Goal: Download file/media

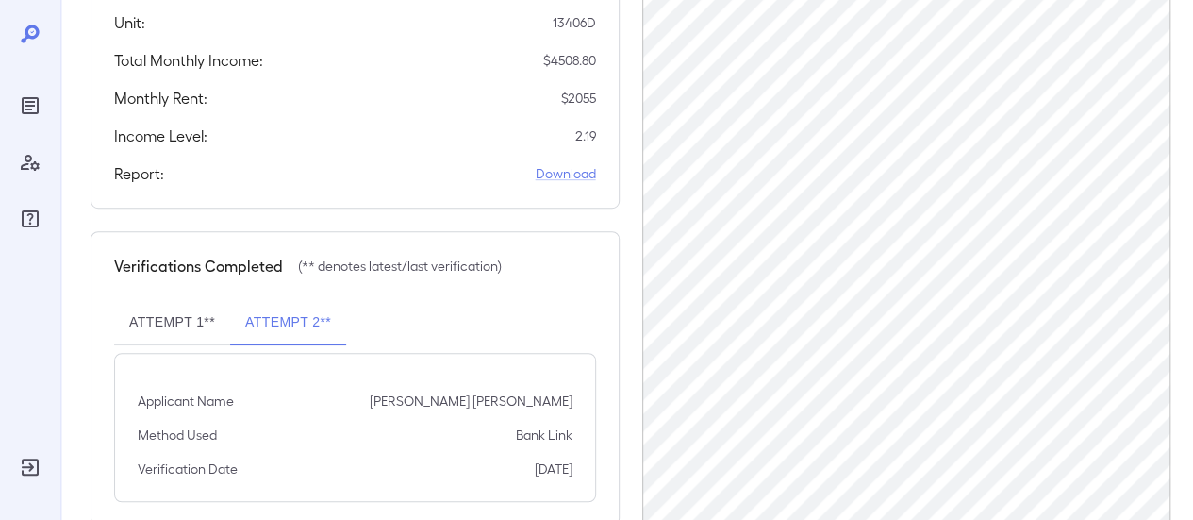
scroll to position [511, 0]
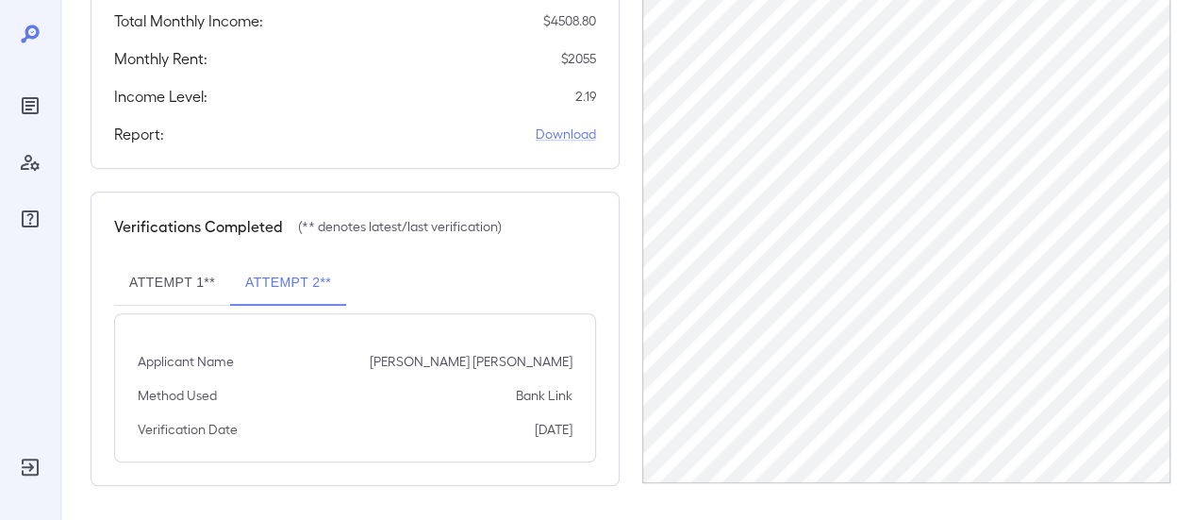
click at [207, 280] on button "Attempt 1**" at bounding box center [172, 282] width 116 height 45
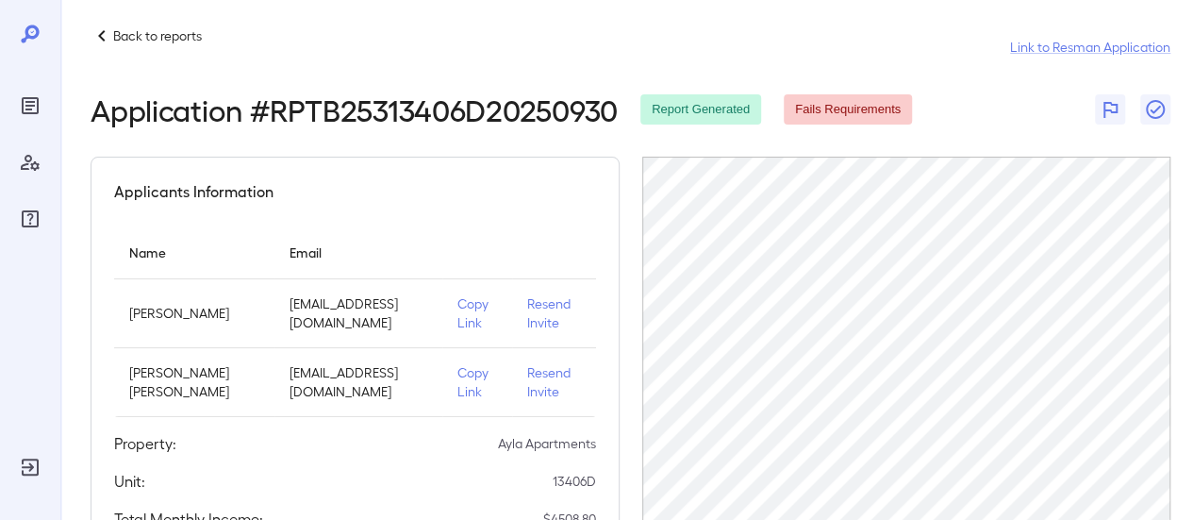
scroll to position [0, 0]
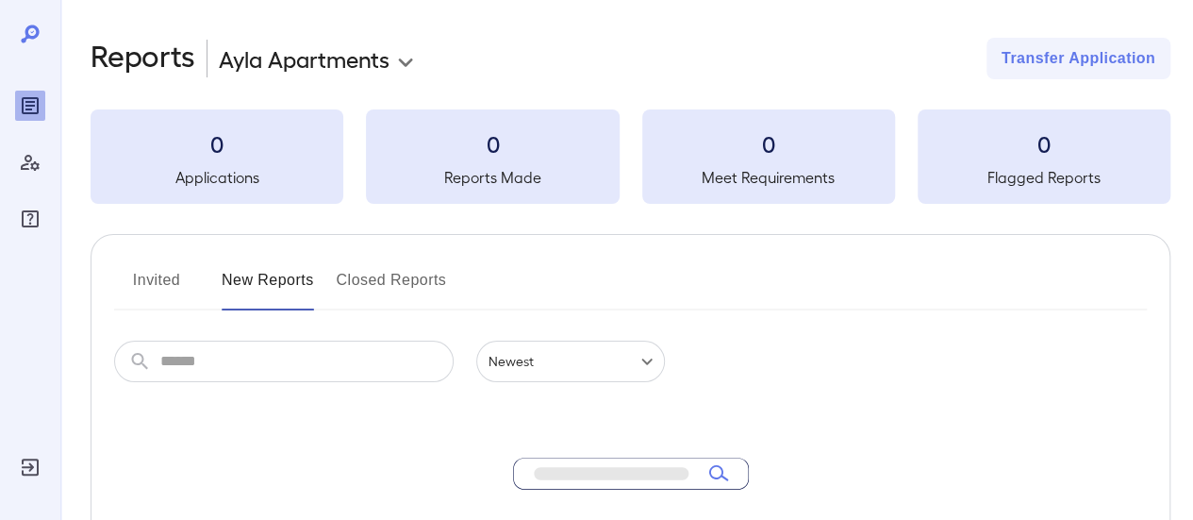
scroll to position [380, 0]
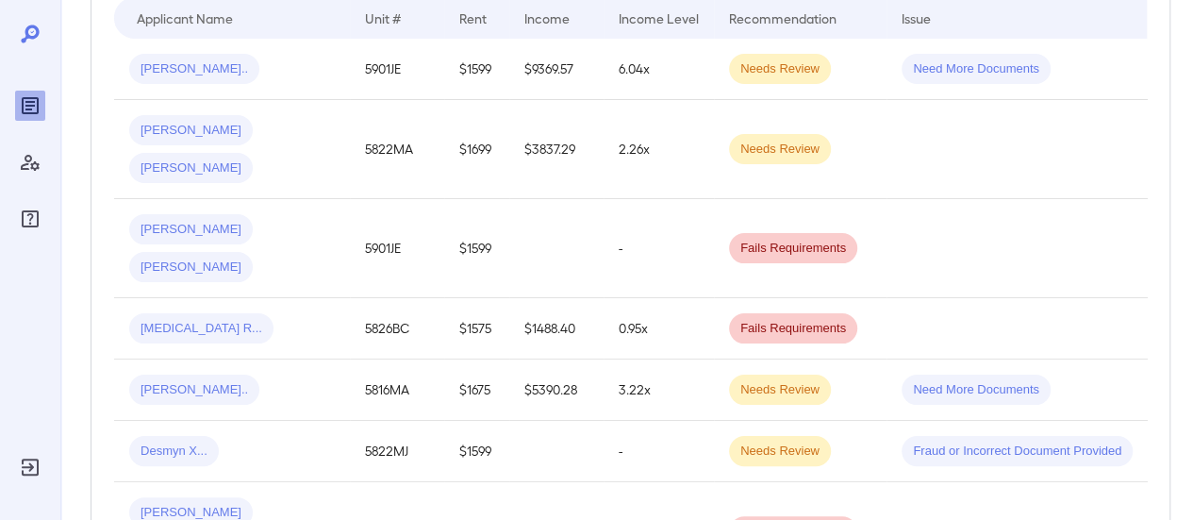
scroll to position [97, 0]
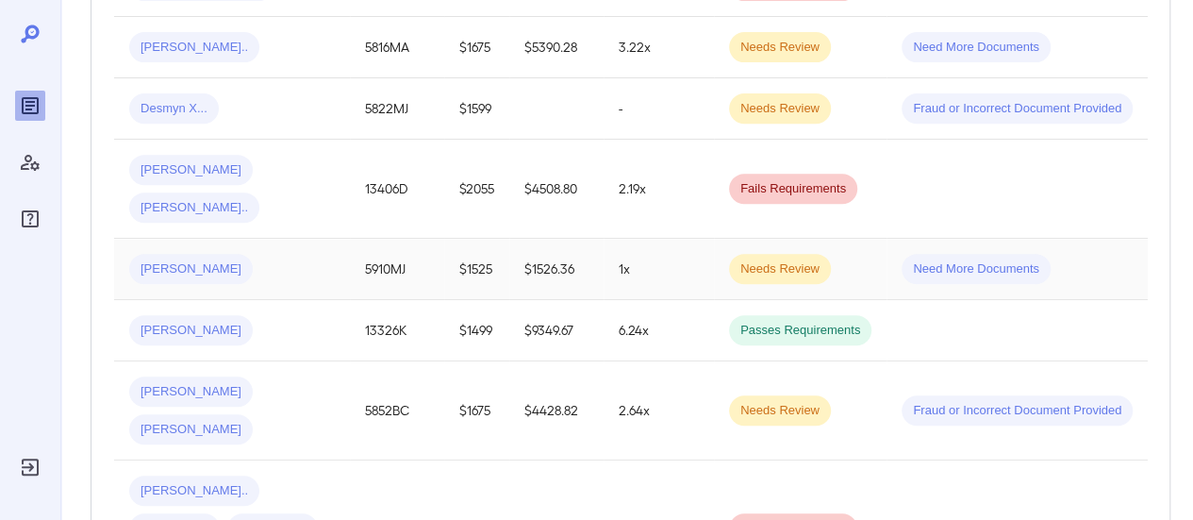
scroll to position [852, 0]
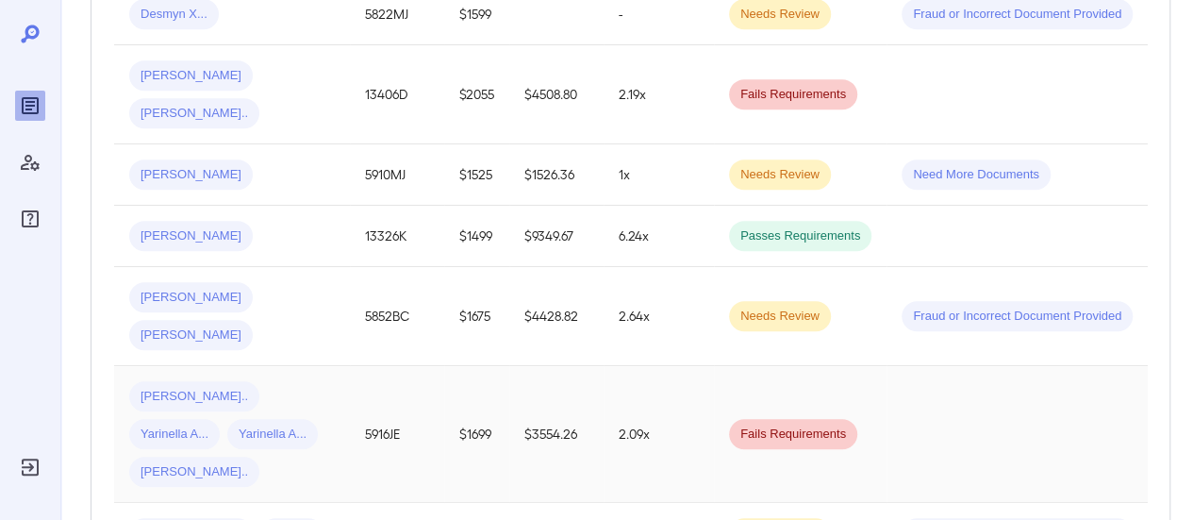
click at [346, 366] on td "[PERSON_NAME].. Yarinella A... Yarinella A... [PERSON_NAME].." at bounding box center [232, 434] width 236 height 137
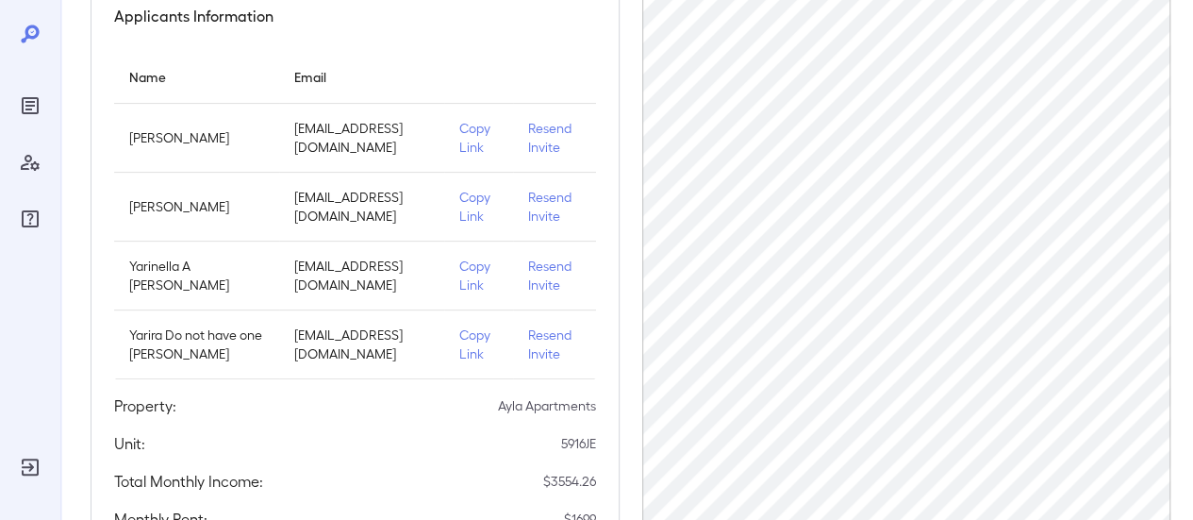
scroll to position [189, 0]
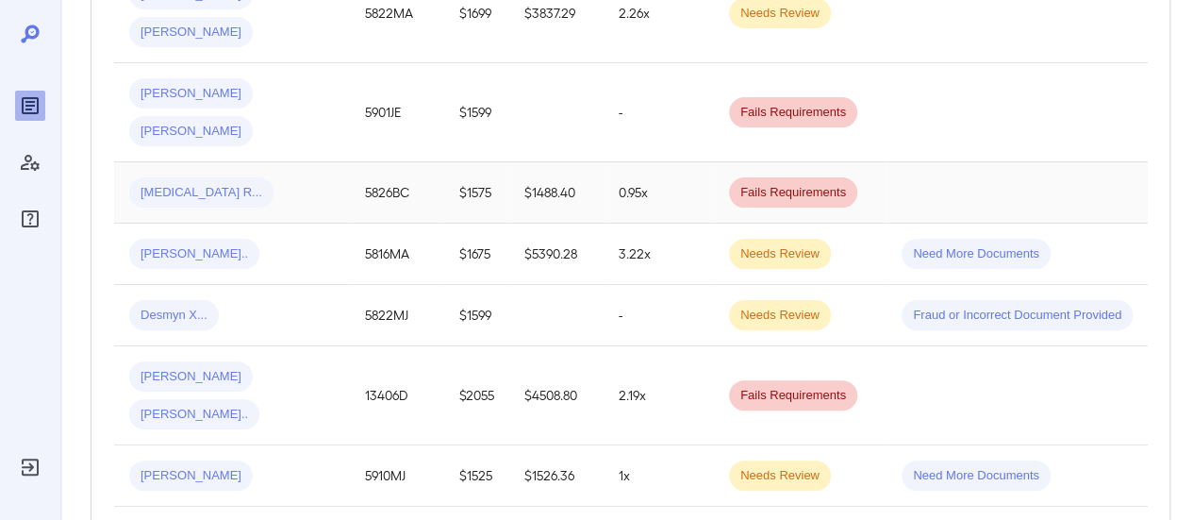
scroll to position [569, 0]
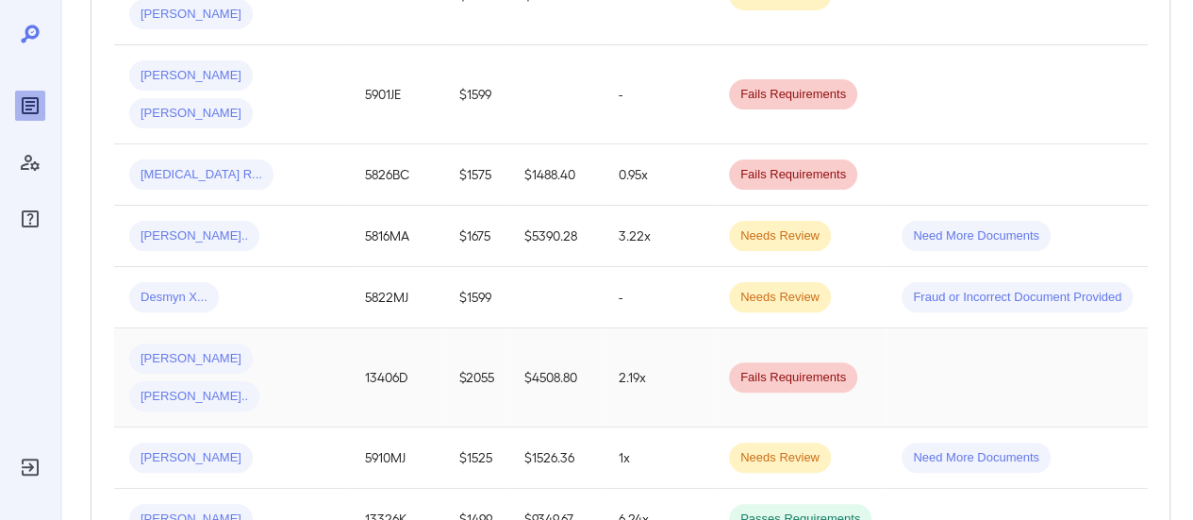
click at [297, 343] on div "Angie-Michelle N... Germain O..." at bounding box center [232, 377] width 206 height 68
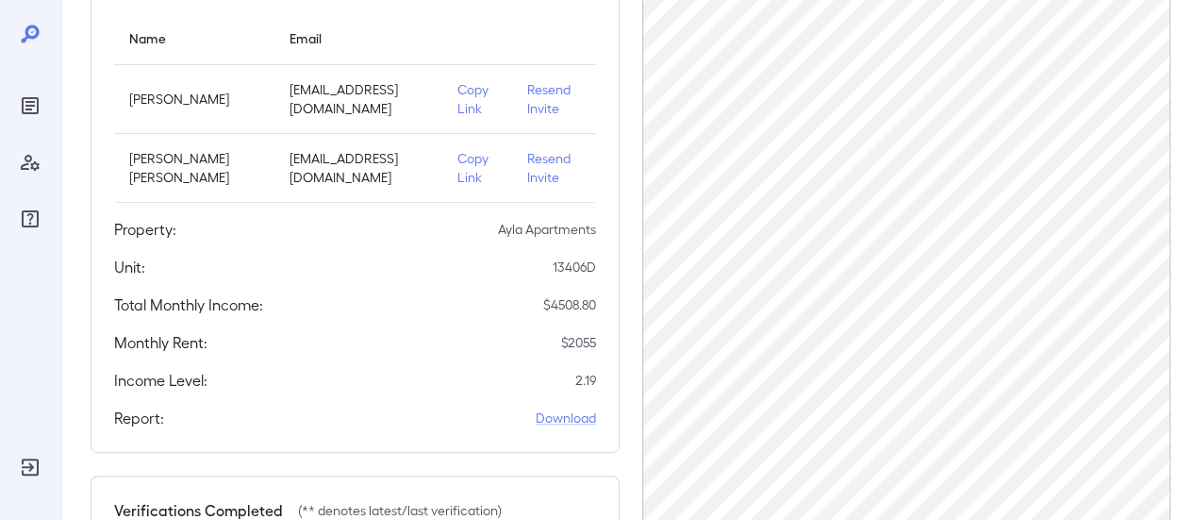
scroll to position [189, 0]
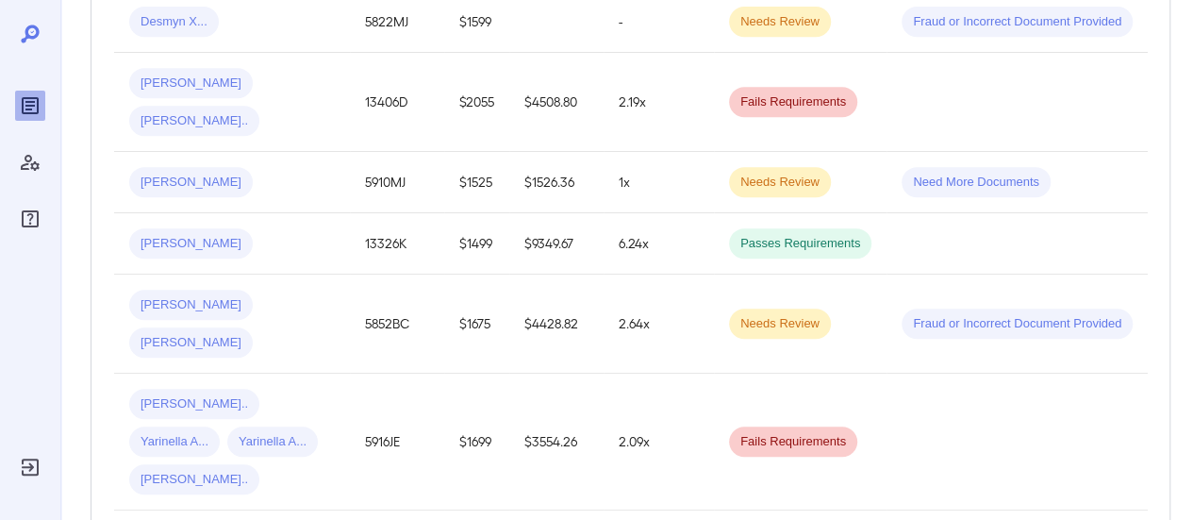
scroll to position [852, 0]
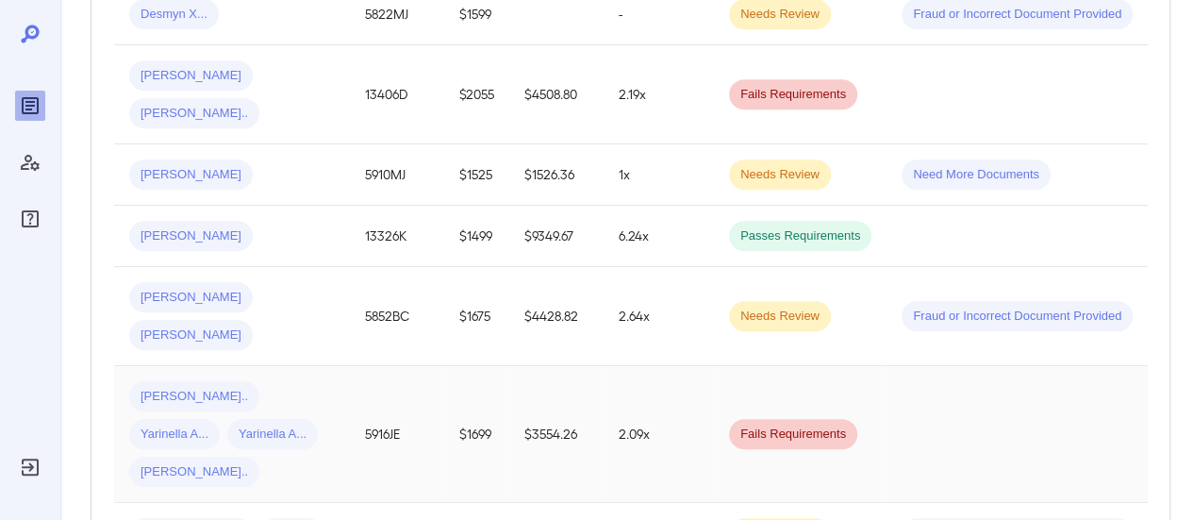
click at [342, 366] on td "Angel A... Yarinella A... Yarinella A... Yarira D..." at bounding box center [232, 434] width 236 height 137
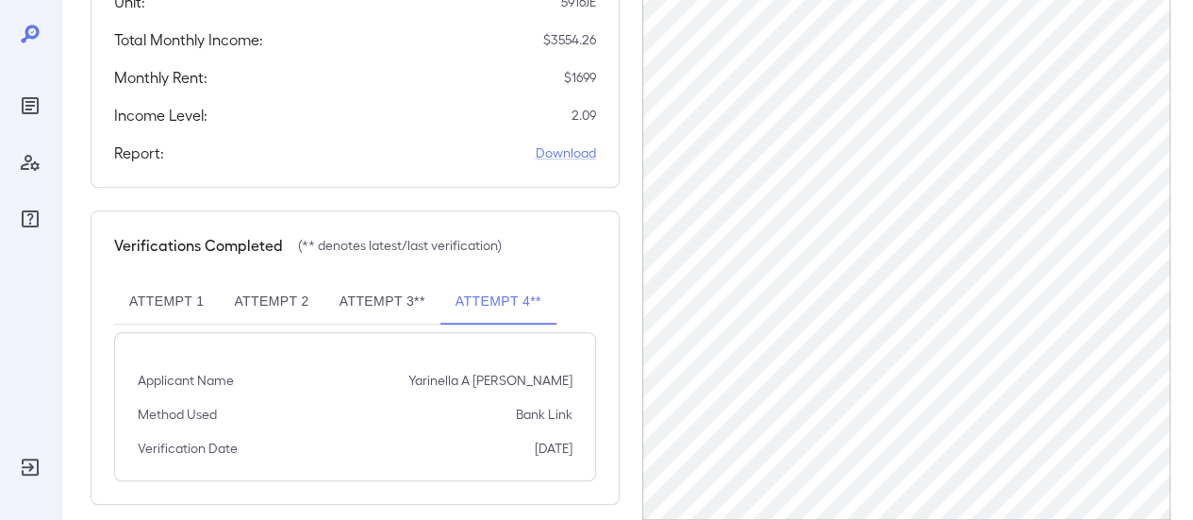
scroll to position [660, 0]
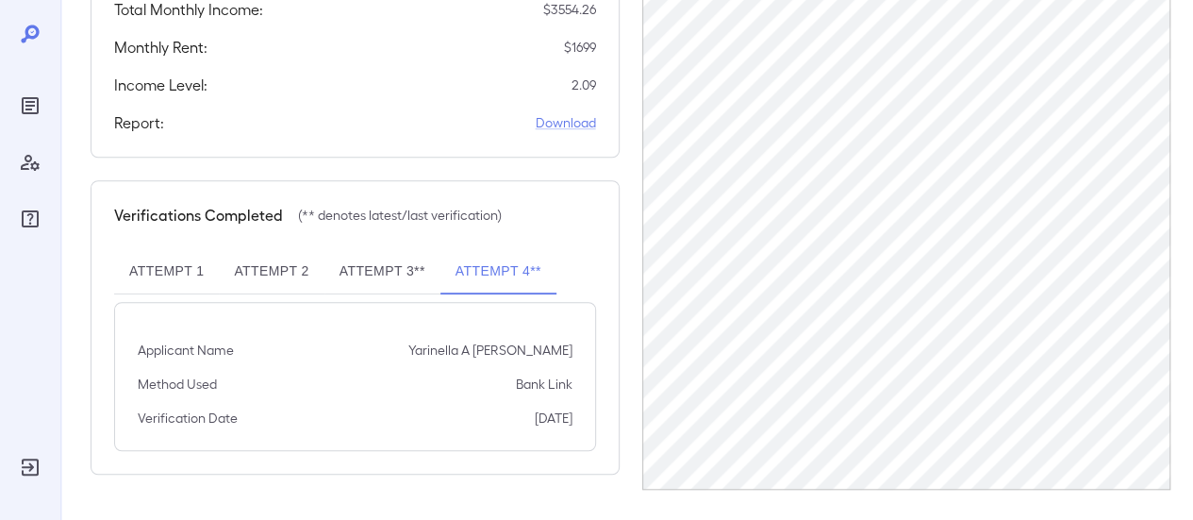
click at [392, 285] on button "Attempt 3**" at bounding box center [383, 271] width 116 height 45
click at [257, 276] on button "Attempt 2" at bounding box center [271, 271] width 105 height 45
click at [145, 285] on button "Attempt 1" at bounding box center [166, 271] width 105 height 45
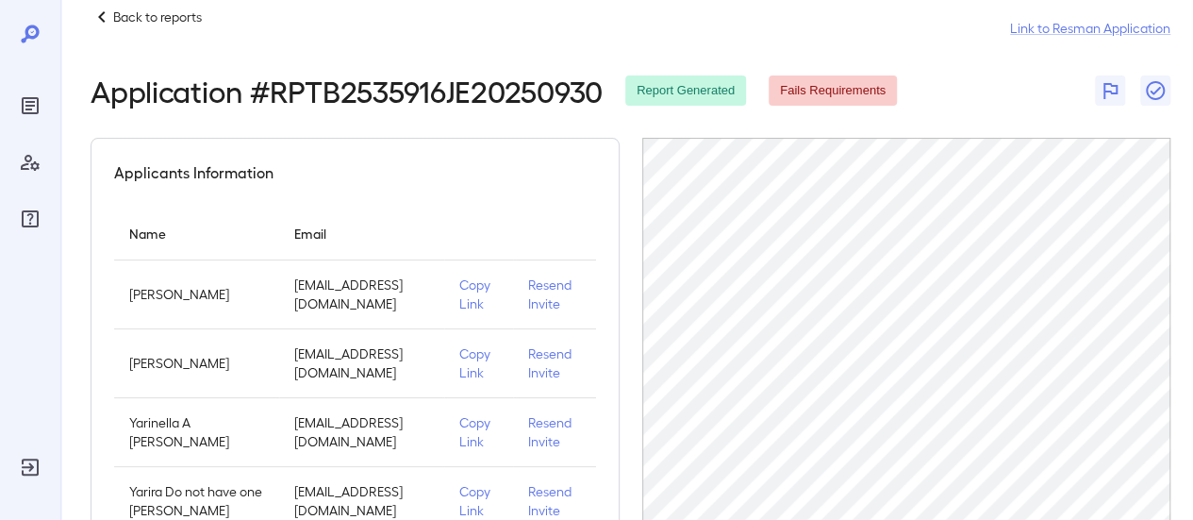
scroll to position [0, 0]
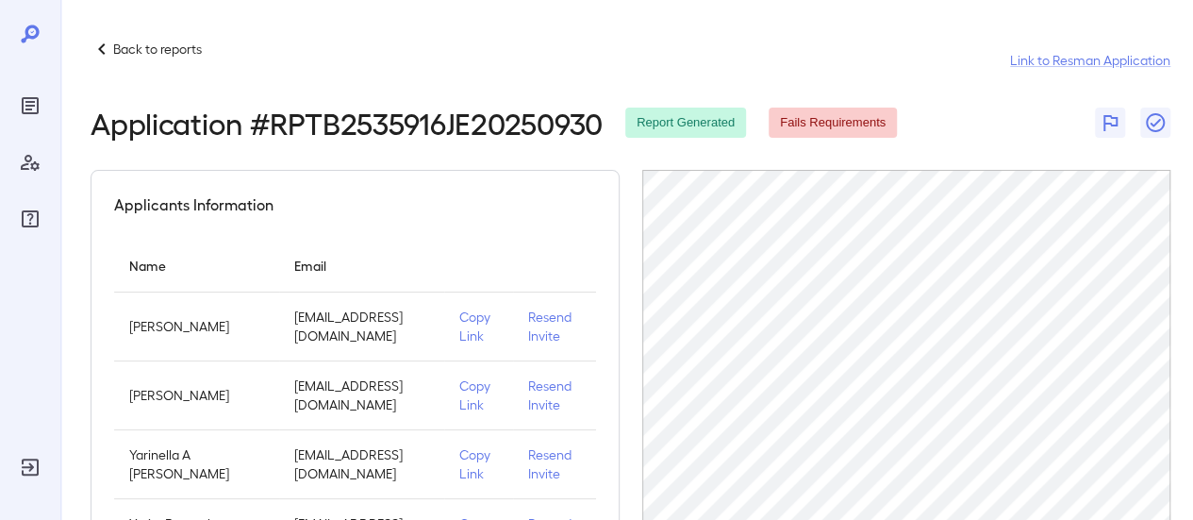
click at [98, 43] on icon at bounding box center [102, 49] width 23 height 23
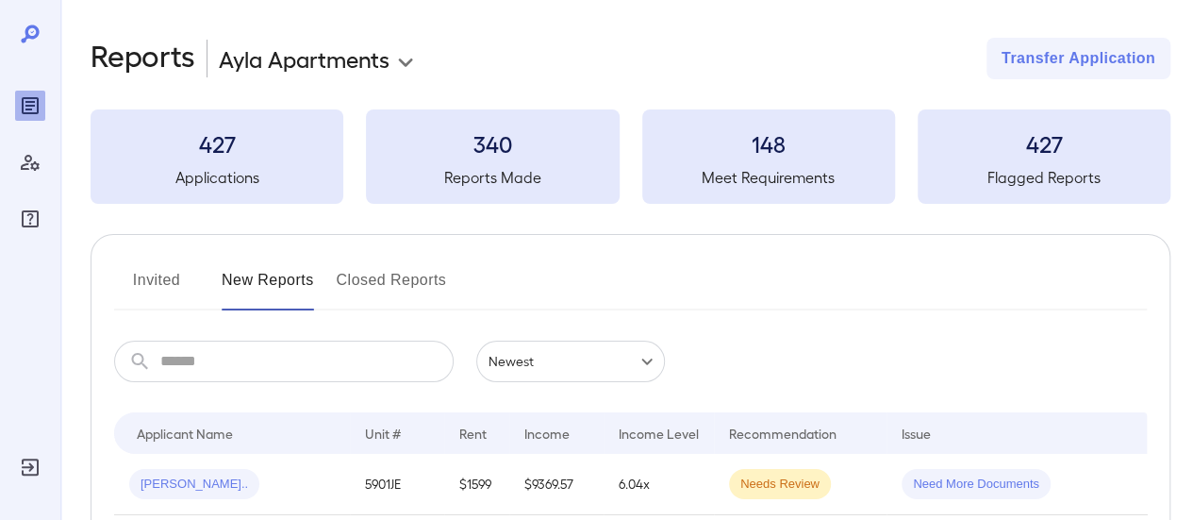
click at [175, 279] on button "Invited" at bounding box center [156, 287] width 85 height 45
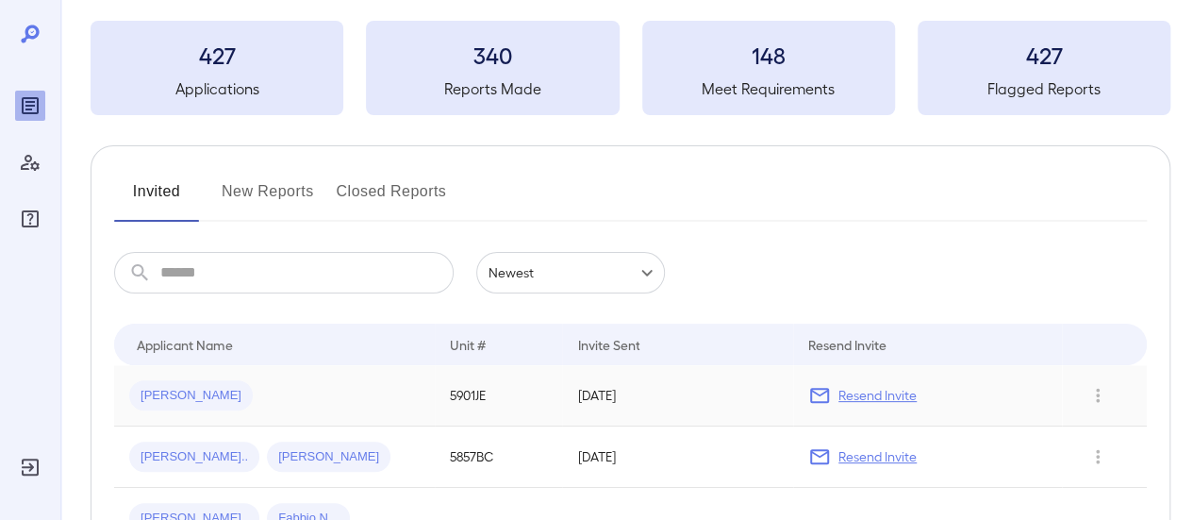
scroll to position [189, 0]
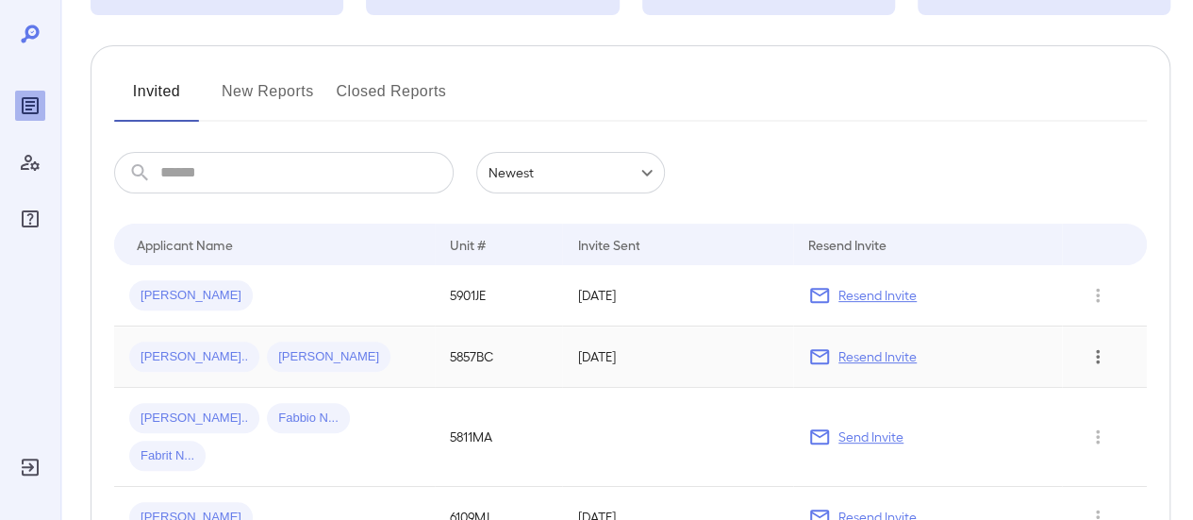
click at [1100, 363] on icon "Row Actions" at bounding box center [1098, 356] width 21 height 23
click at [1105, 427] on li "Remove Application" at bounding box center [1117, 423] width 149 height 30
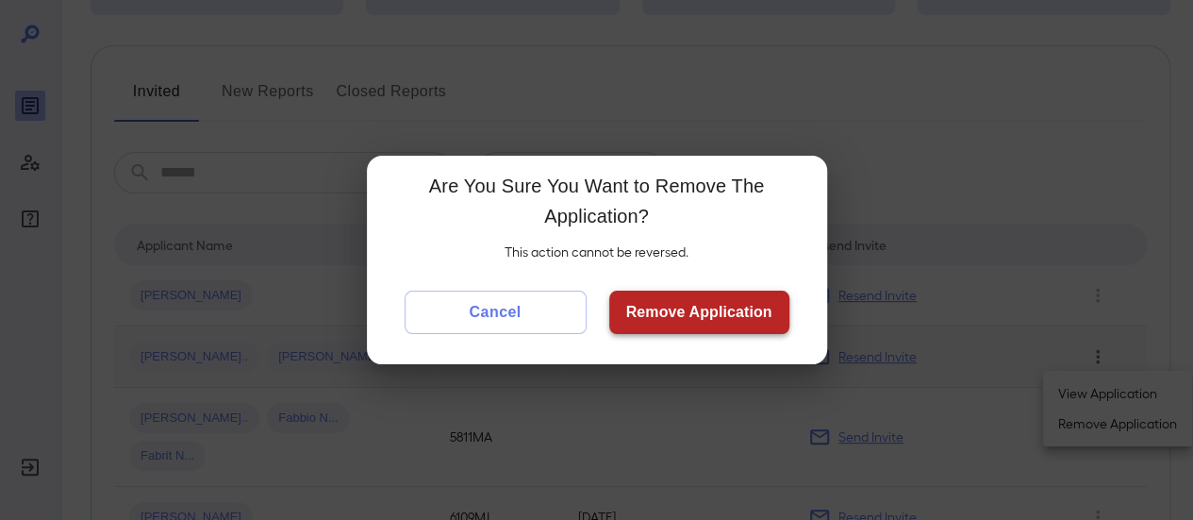
click at [677, 314] on button "Remove Application" at bounding box center [699, 312] width 180 height 43
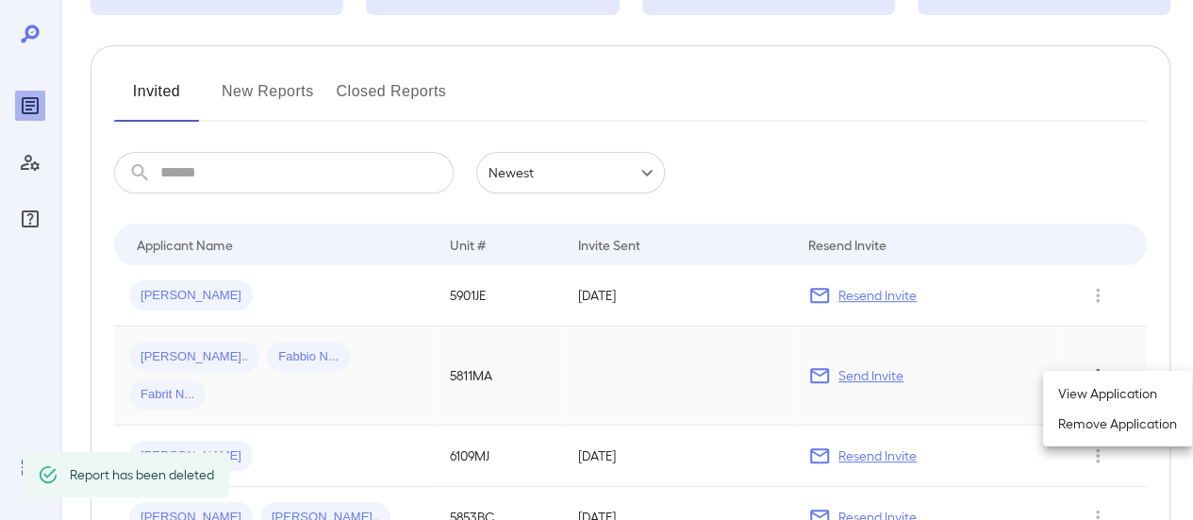
drag, startPoint x: 224, startPoint y: 103, endPoint x: 243, endPoint y: 92, distance: 22.8
click at [225, 101] on div at bounding box center [596, 260] width 1193 height 520
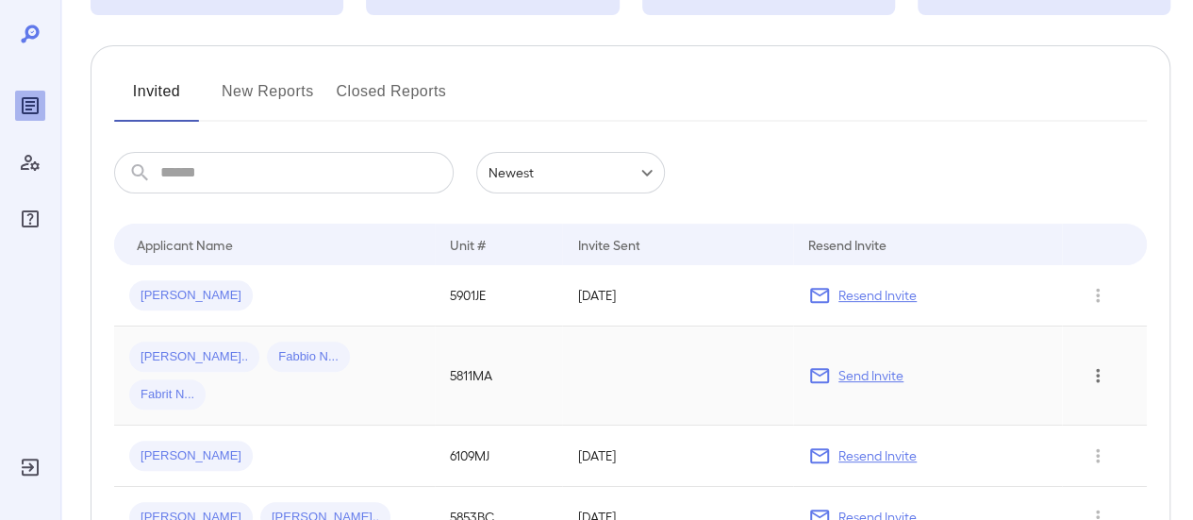
click at [295, 92] on button "New Reports" at bounding box center [268, 98] width 92 height 45
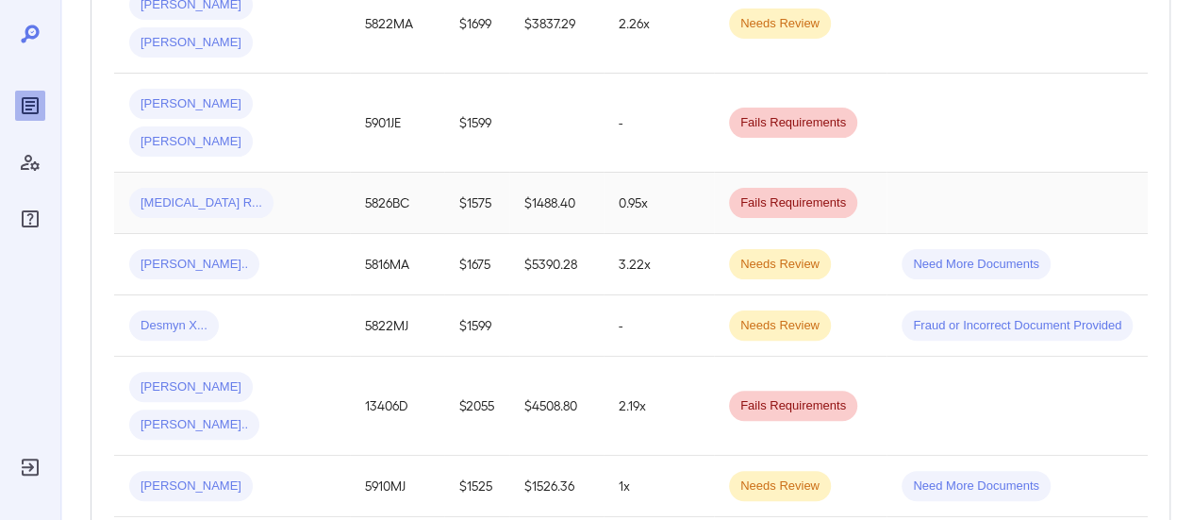
scroll to position [566, 0]
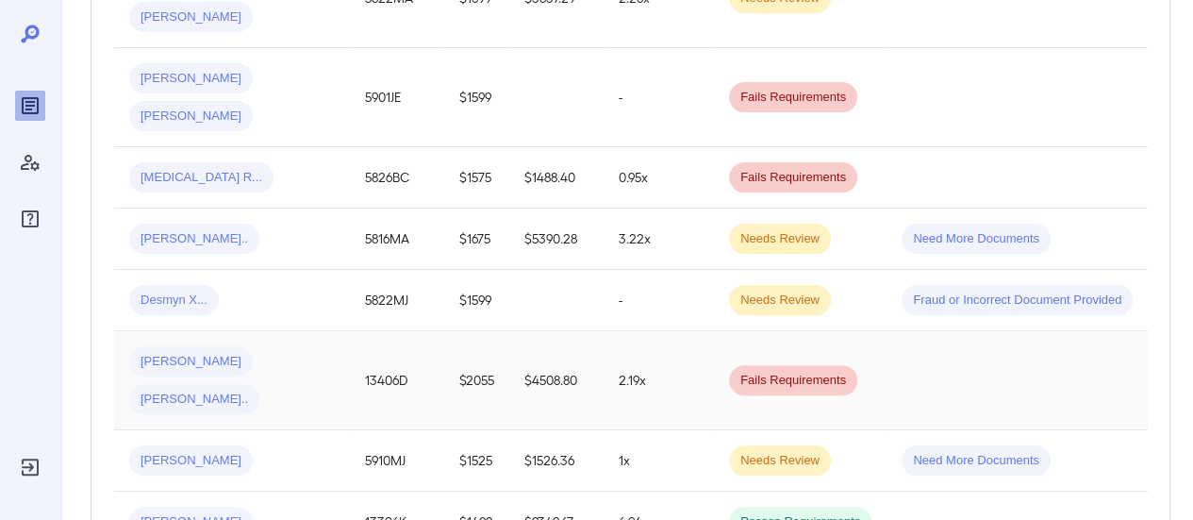
click at [309, 346] on div "Angie-Michelle N... Germain O..." at bounding box center [232, 380] width 206 height 68
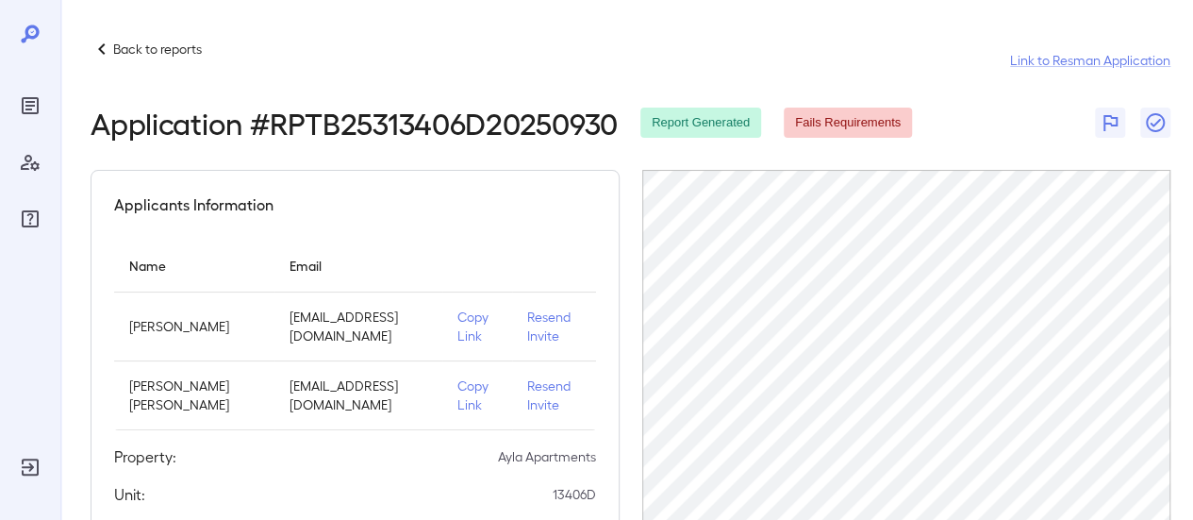
click at [119, 48] on p "Back to reports" at bounding box center [157, 49] width 89 height 19
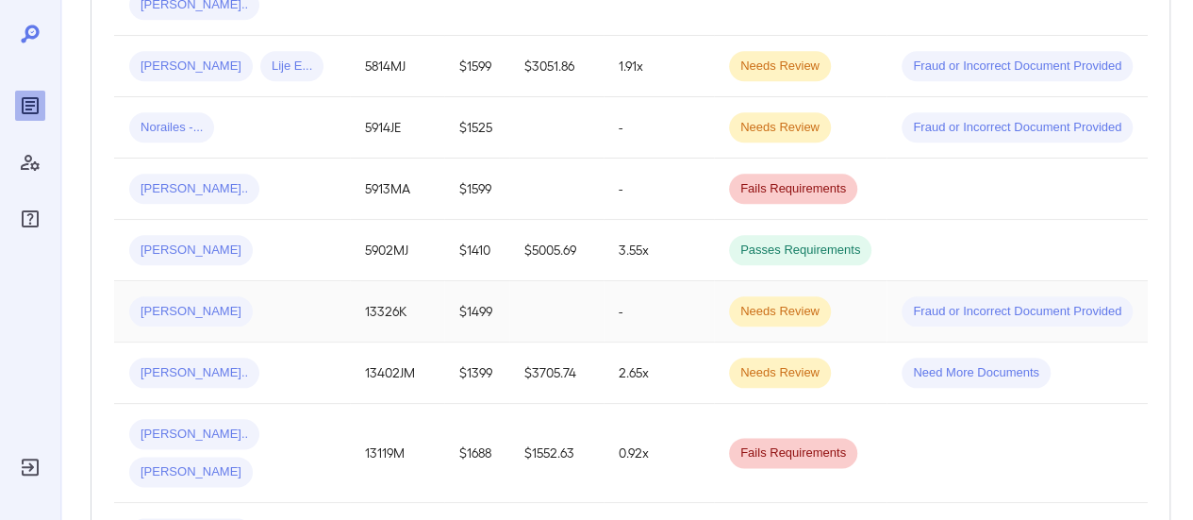
scroll to position [1321, 0]
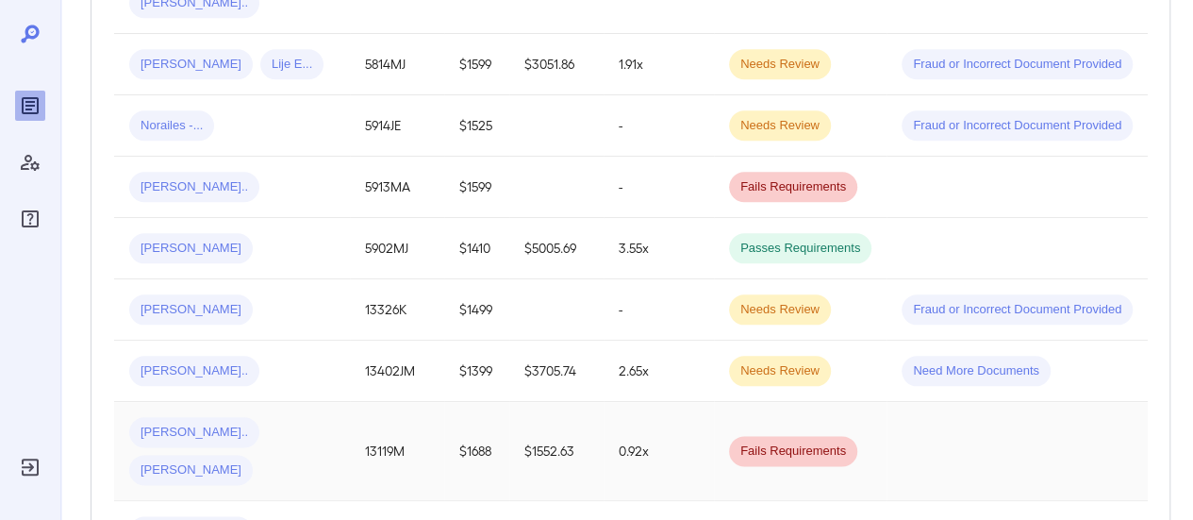
click at [339, 402] on td "Demetrick L... Patricia A..." at bounding box center [232, 451] width 236 height 99
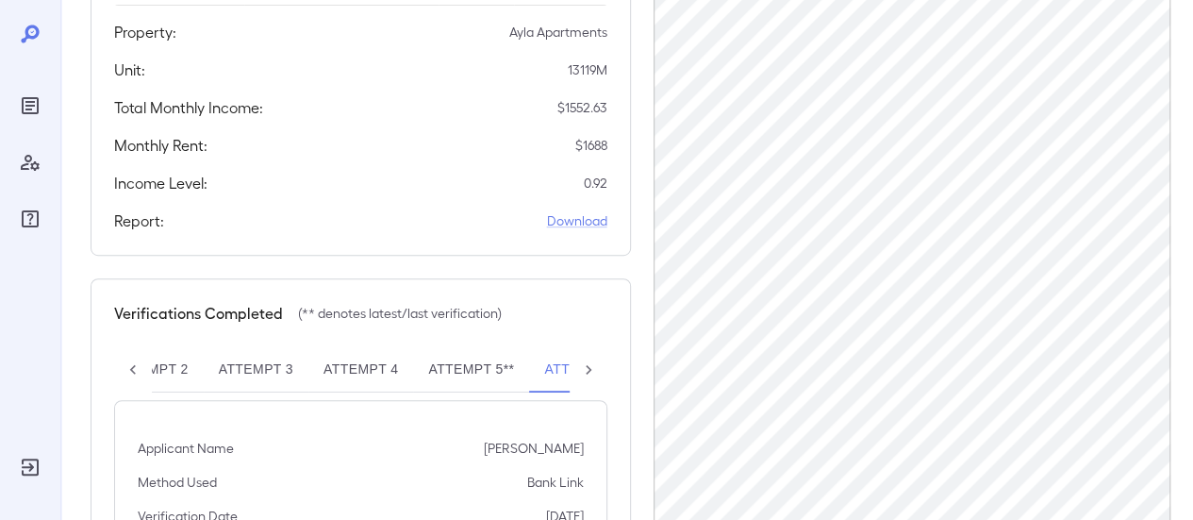
scroll to position [511, 0]
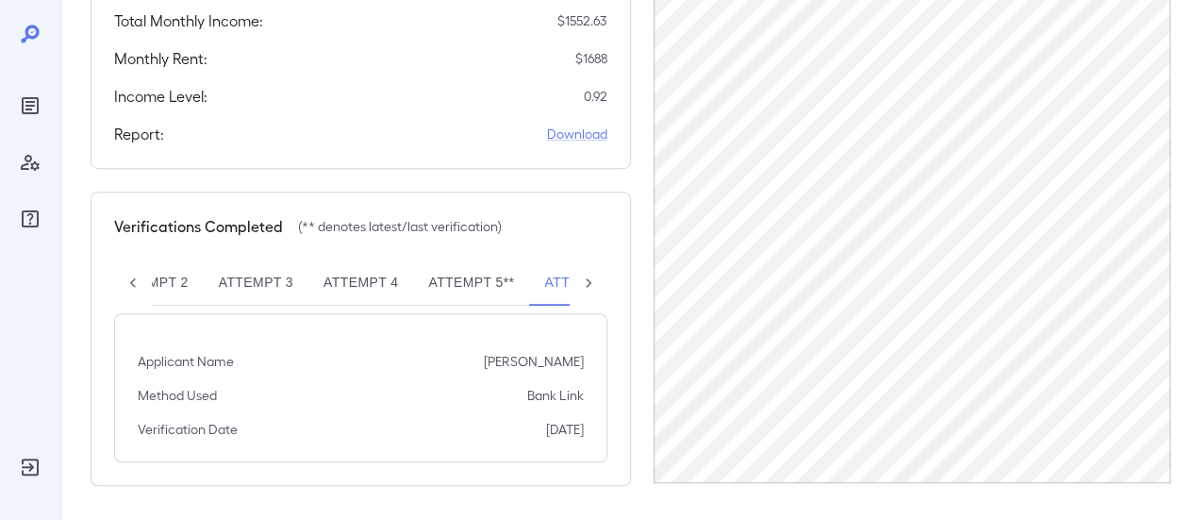
click at [128, 276] on icon at bounding box center [133, 283] width 19 height 19
click at [128, 276] on div "Attempt 1 Attempt 2 Attempt 3 Attempt 4 Attempt 5** Attempt 6**" at bounding box center [360, 282] width 493 height 45
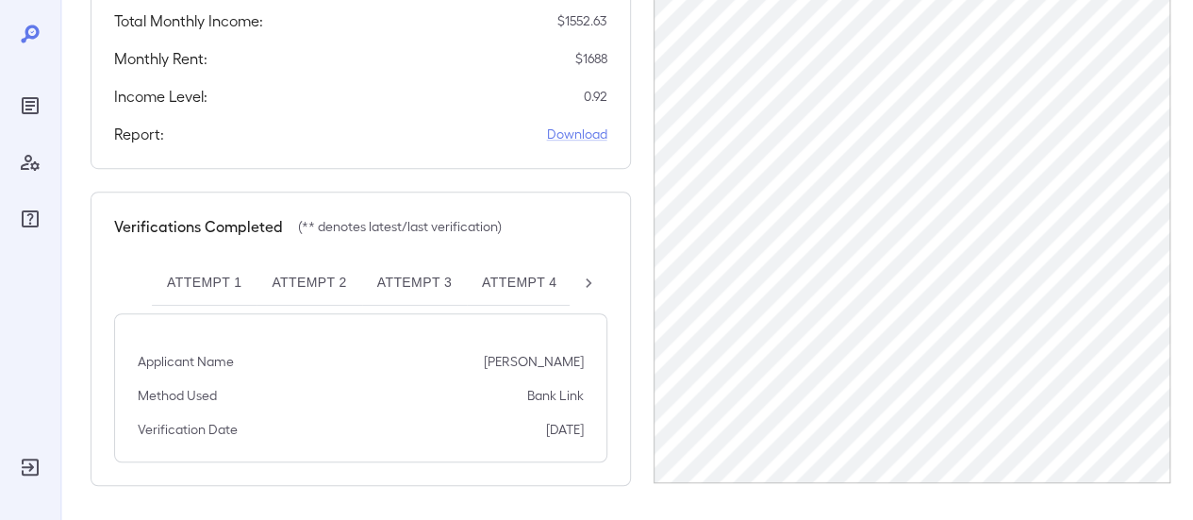
click at [211, 276] on button "Attempt 1" at bounding box center [204, 282] width 105 height 45
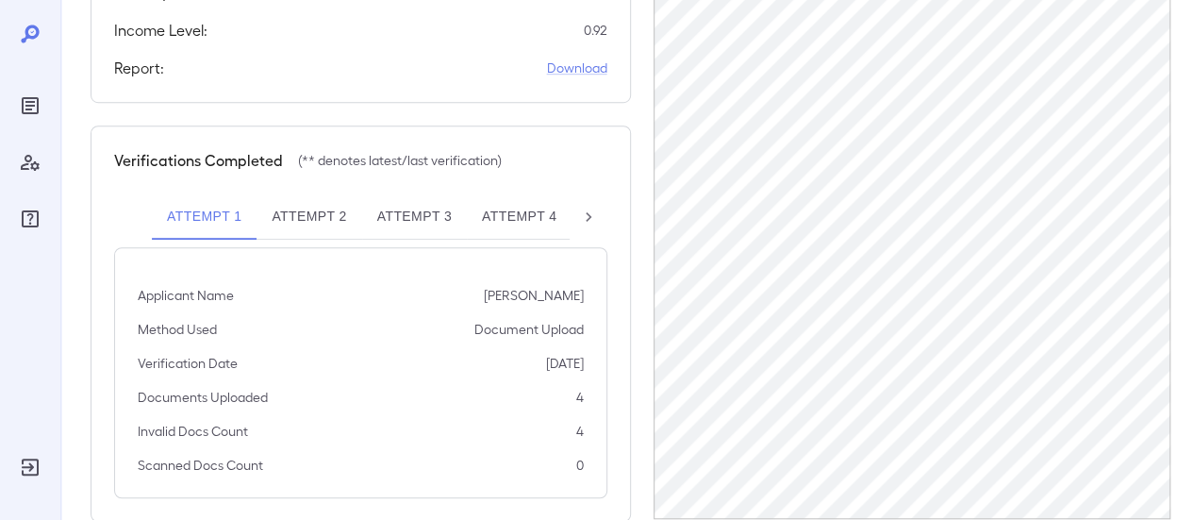
scroll to position [606, 0]
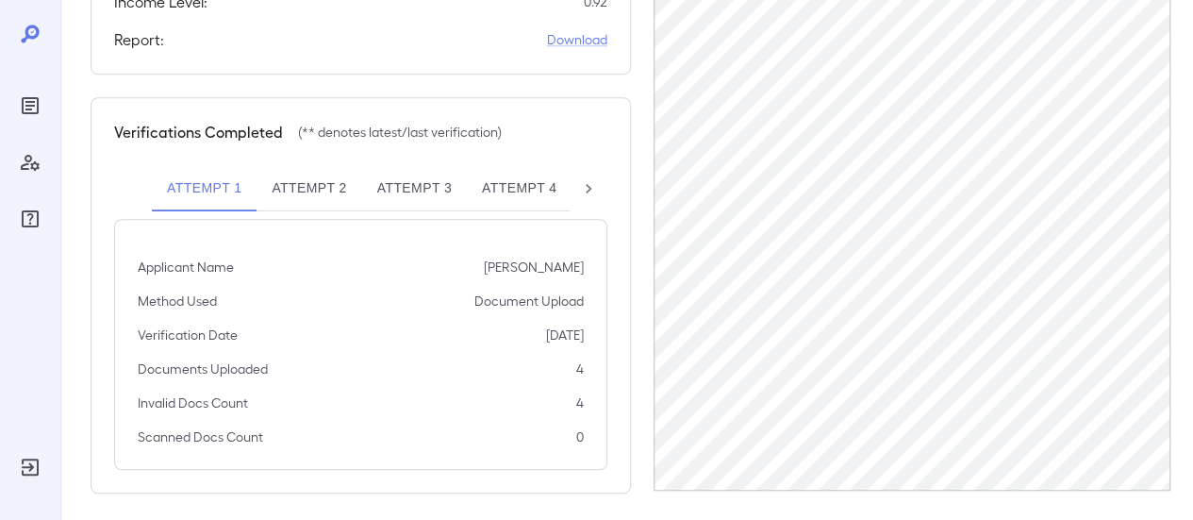
click at [302, 173] on button "Attempt 2" at bounding box center [309, 188] width 105 height 45
click at [396, 183] on button "Attempt 3" at bounding box center [414, 188] width 105 height 45
click at [542, 179] on button "Attempt 4" at bounding box center [519, 188] width 105 height 45
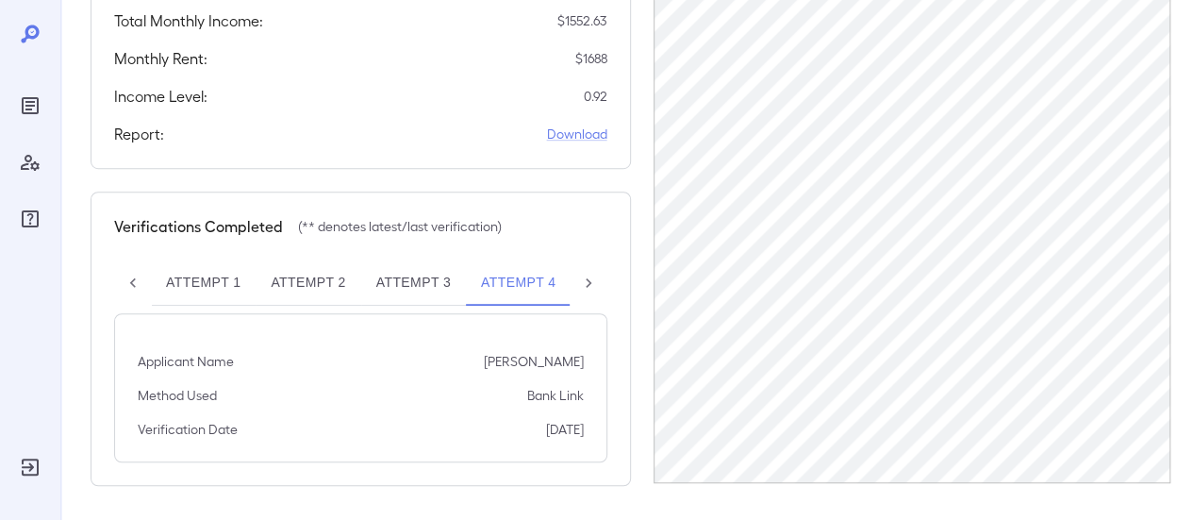
scroll to position [0, 2]
click at [575, 285] on div at bounding box center [589, 282] width 38 height 45
click at [380, 282] on button "Attempt 5**" at bounding box center [396, 282] width 116 height 45
click at [514, 280] on button "Attempt 6**" at bounding box center [512, 282] width 116 height 45
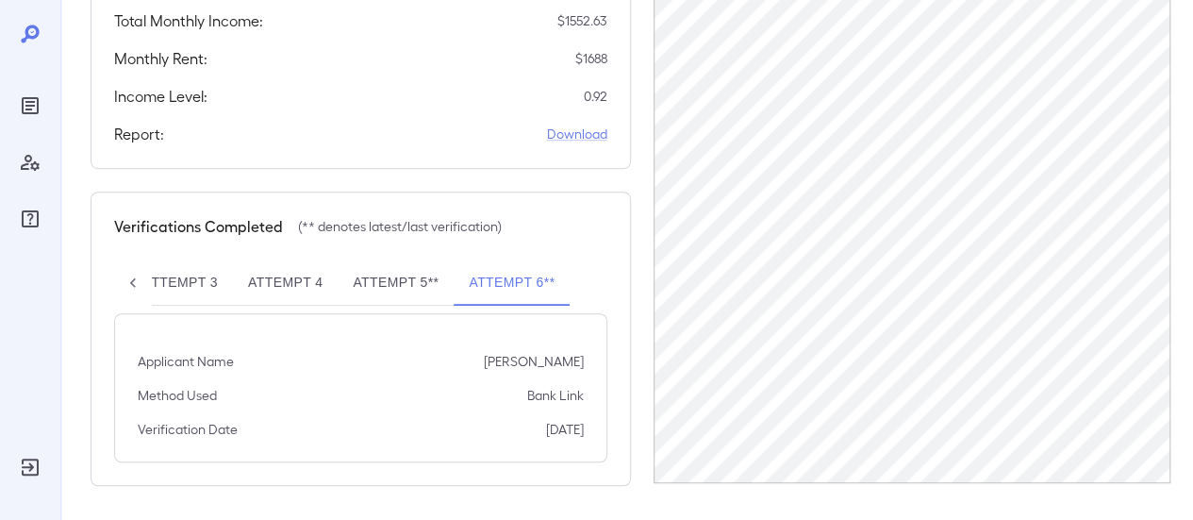
click at [457, 288] on button "Attempt 6**" at bounding box center [512, 282] width 116 height 45
click at [428, 283] on button "Attempt 5**" at bounding box center [396, 282] width 116 height 45
click at [572, 129] on link "Download" at bounding box center [577, 134] width 60 height 19
click at [554, 134] on link "Download" at bounding box center [577, 134] width 60 height 19
click at [595, 140] on link "Download" at bounding box center [577, 134] width 60 height 19
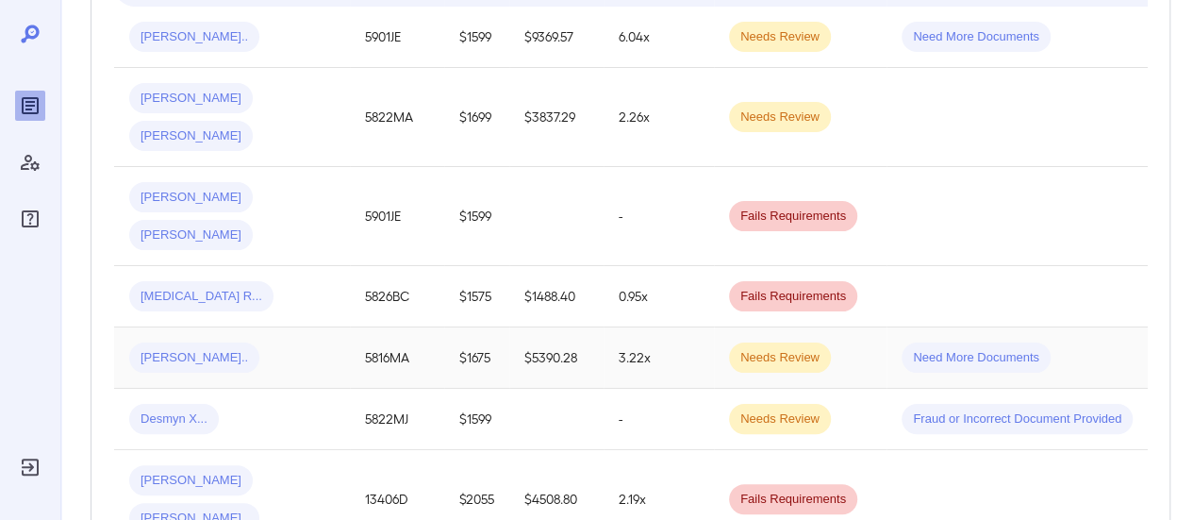
scroll to position [472, 0]
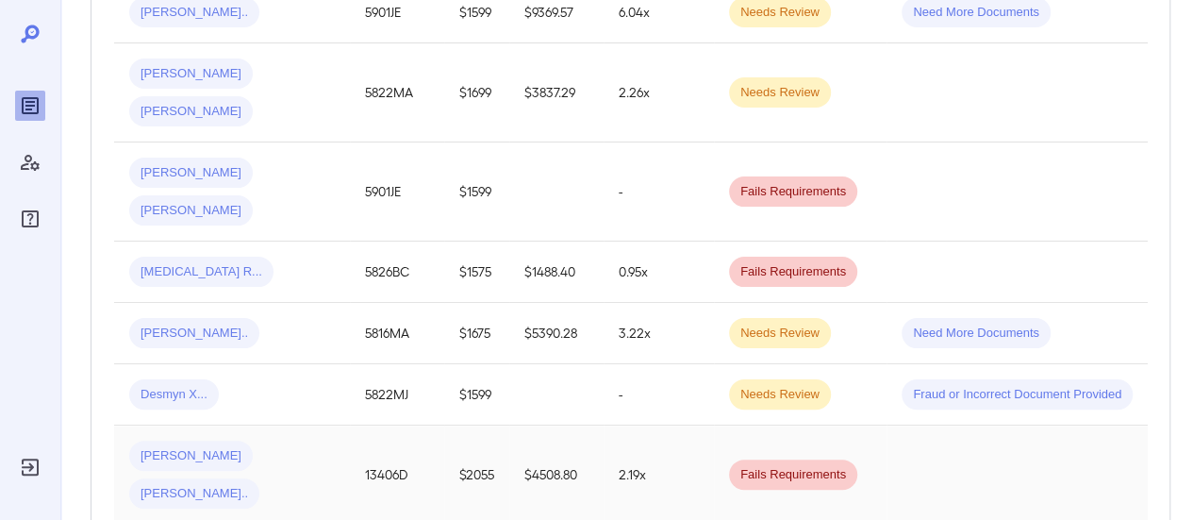
click at [315, 441] on div "[PERSON_NAME] [PERSON_NAME].." at bounding box center [232, 475] width 206 height 68
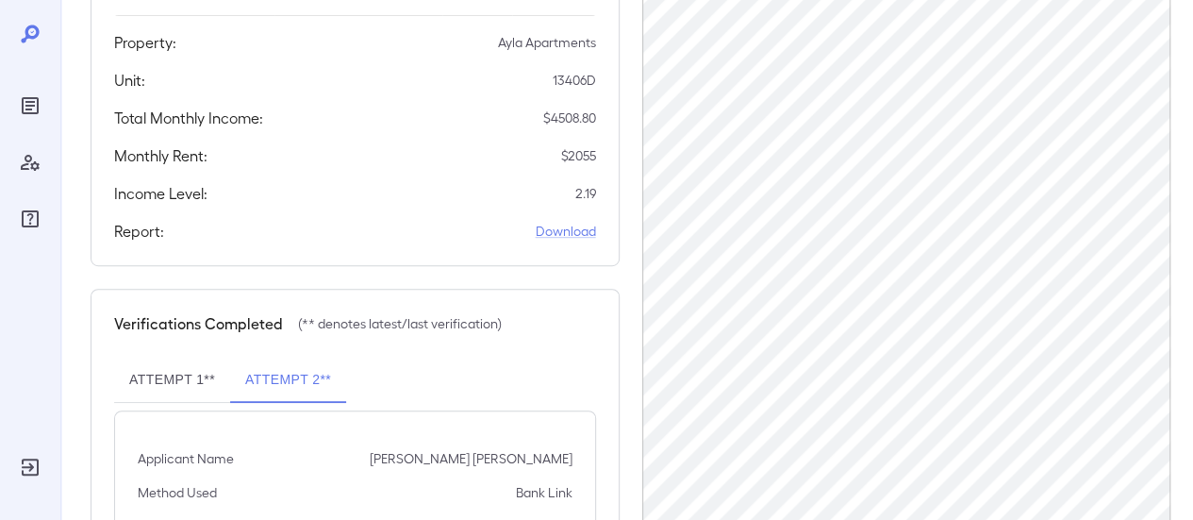
scroll to position [472, 0]
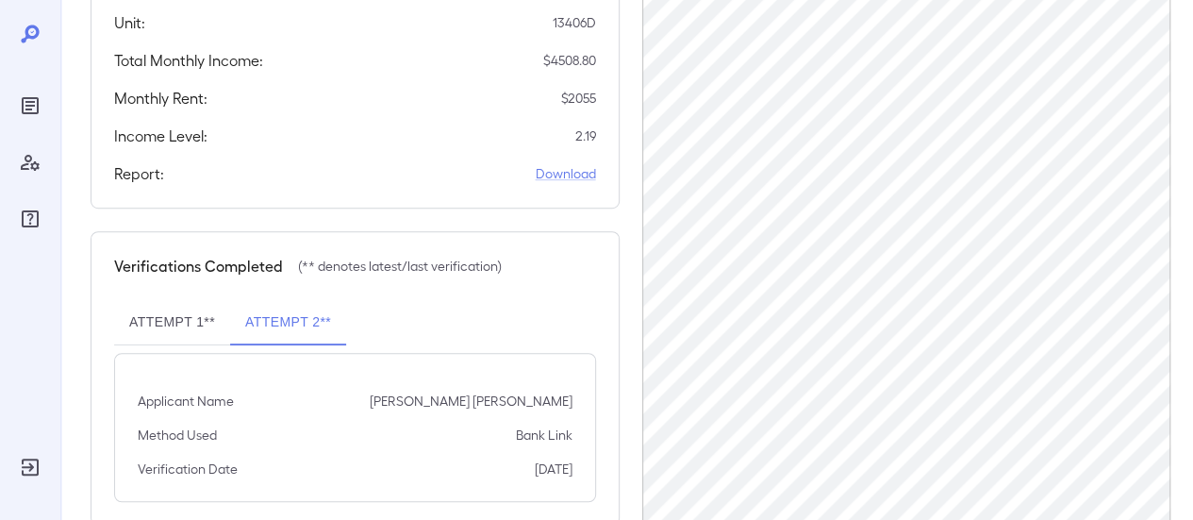
click at [146, 318] on button "Attempt 1**" at bounding box center [172, 322] width 116 height 45
click at [578, 173] on link "Download" at bounding box center [566, 173] width 60 height 19
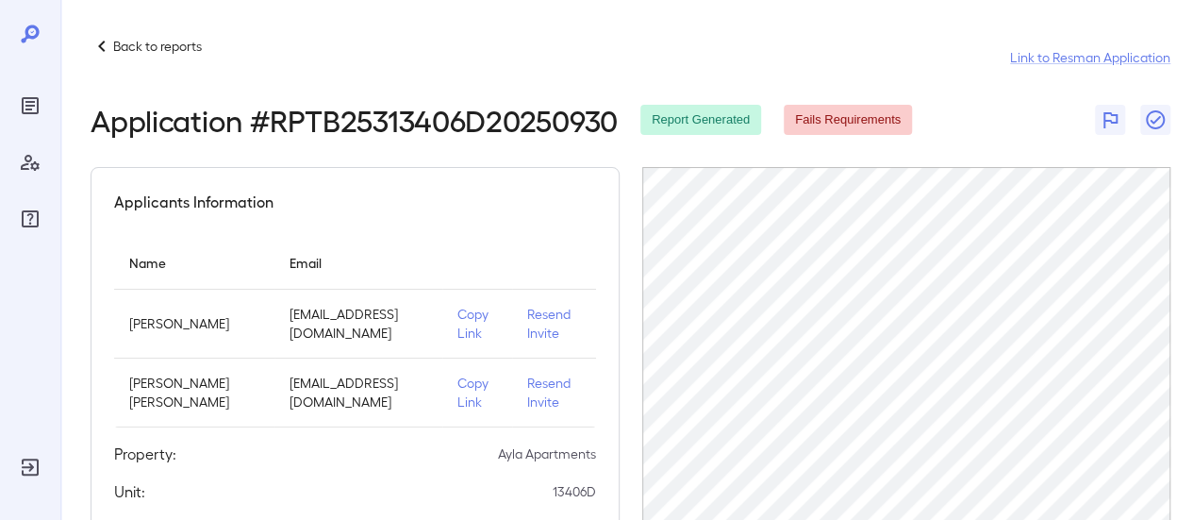
scroll to position [0, 0]
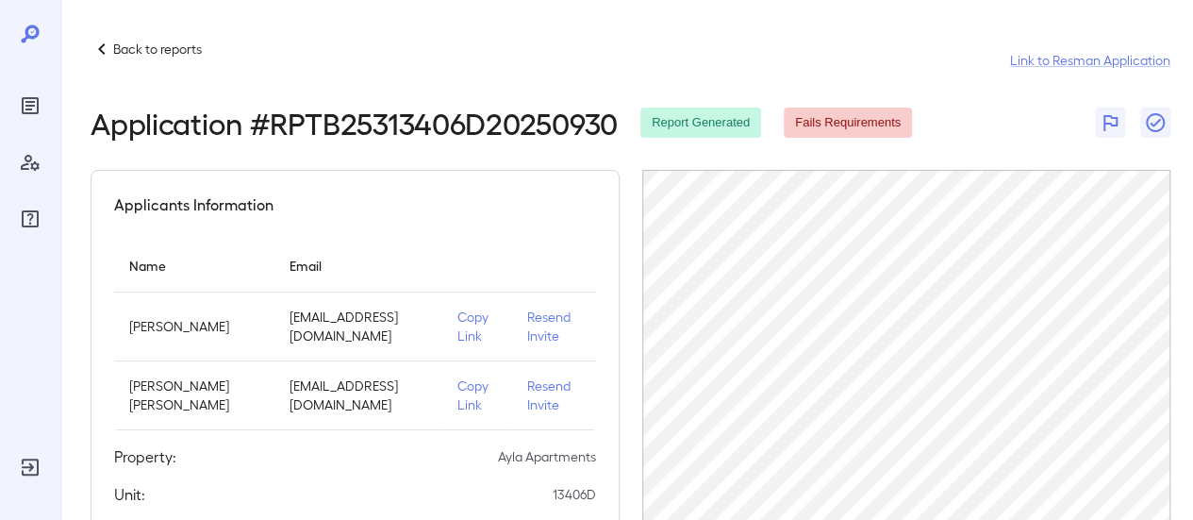
click at [527, 324] on p "Resend Invite" at bounding box center [554, 327] width 54 height 38
click at [120, 48] on p "Back to reports" at bounding box center [157, 49] width 89 height 19
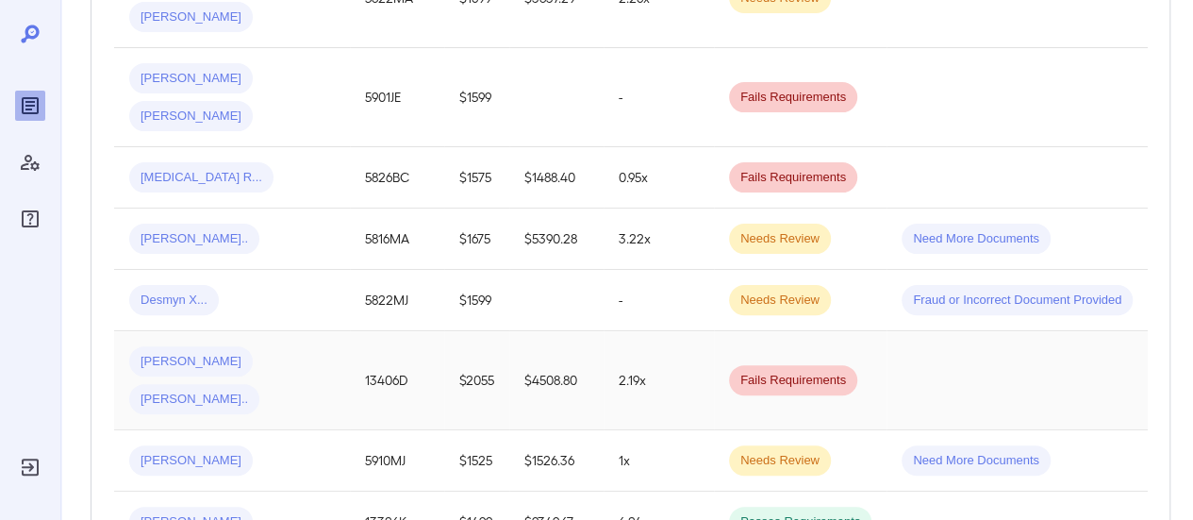
scroll to position [566, 0]
click at [316, 346] on div "[PERSON_NAME] [PERSON_NAME].." at bounding box center [232, 380] width 206 height 68
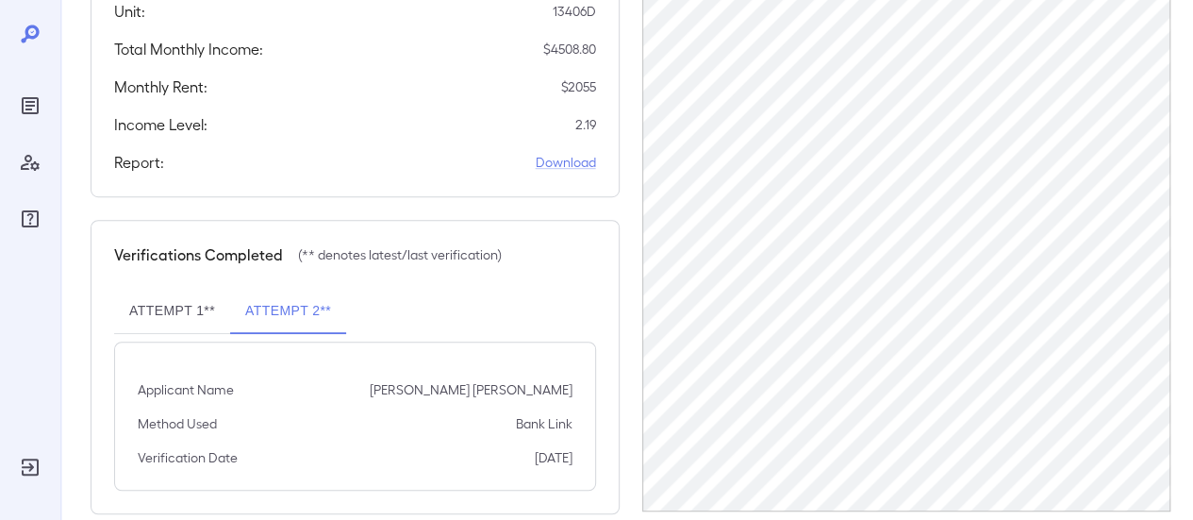
scroll to position [511, 0]
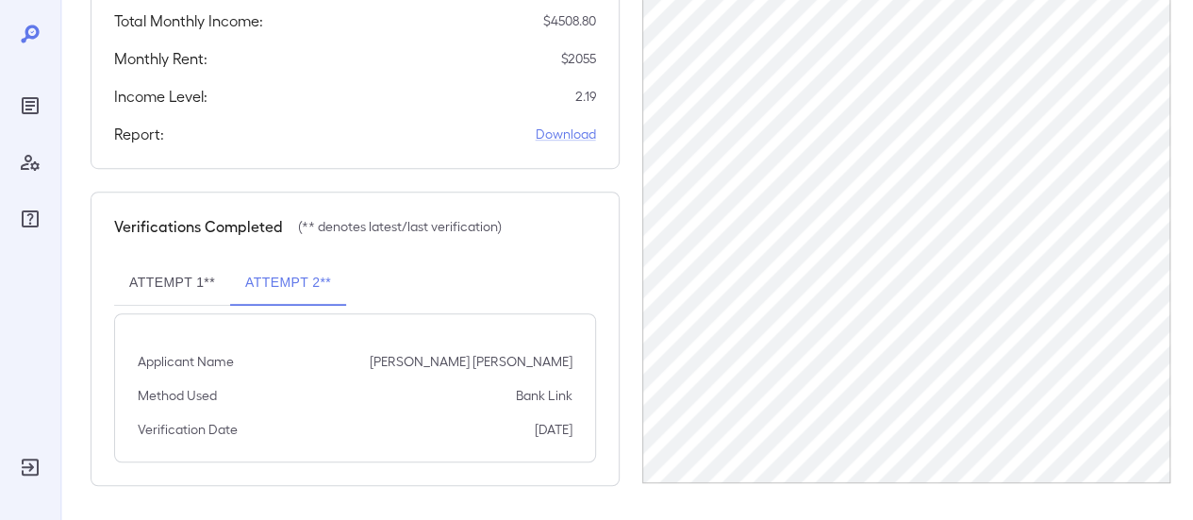
click at [176, 275] on button "Attempt 1**" at bounding box center [172, 282] width 116 height 45
click at [583, 129] on link "Download" at bounding box center [566, 134] width 60 height 19
click at [573, 136] on link "Download" at bounding box center [566, 134] width 60 height 19
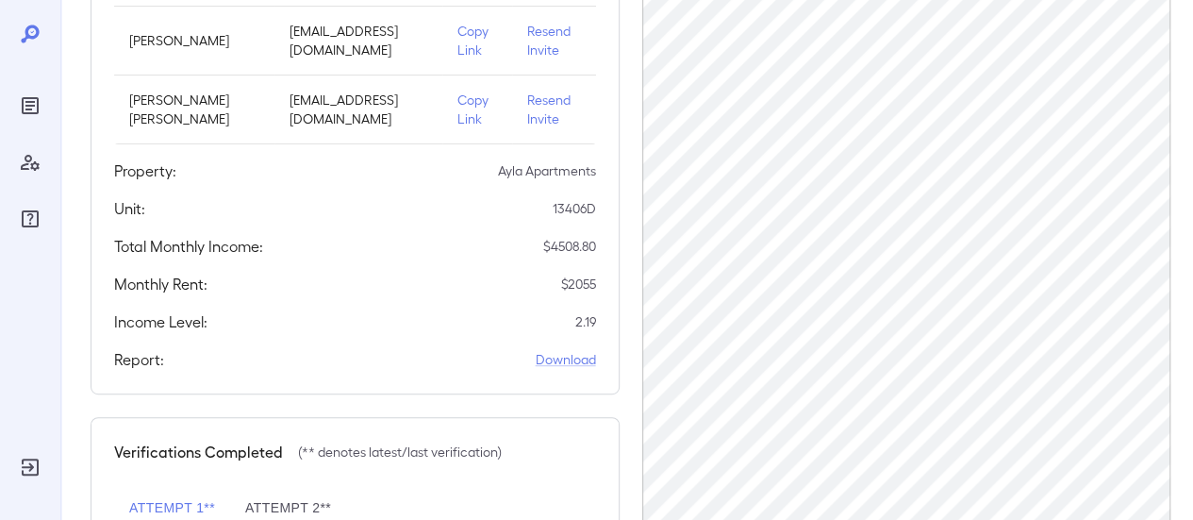
scroll to position [0, 0]
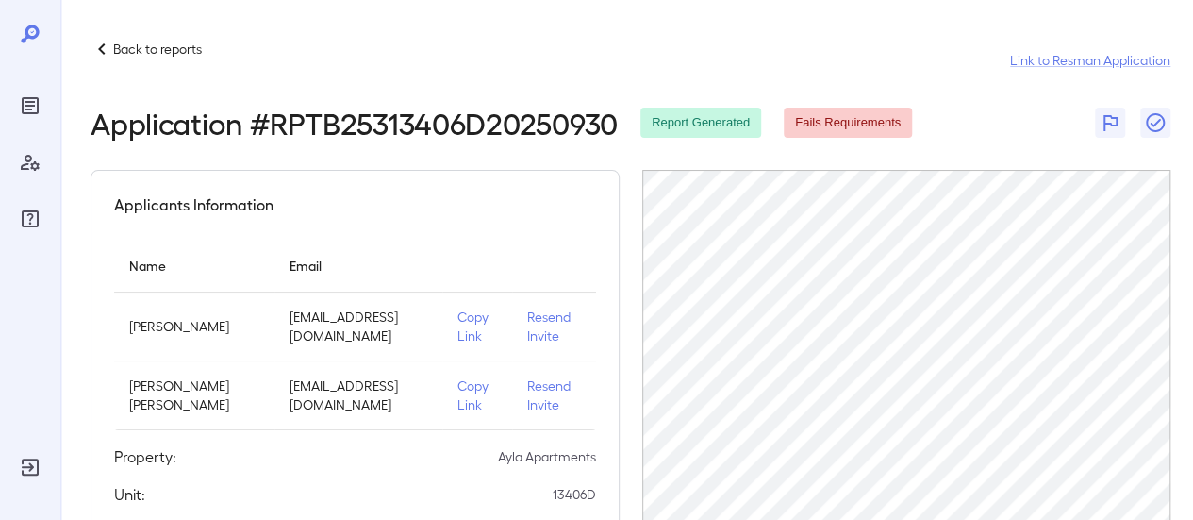
click at [106, 42] on icon at bounding box center [102, 49] width 23 height 23
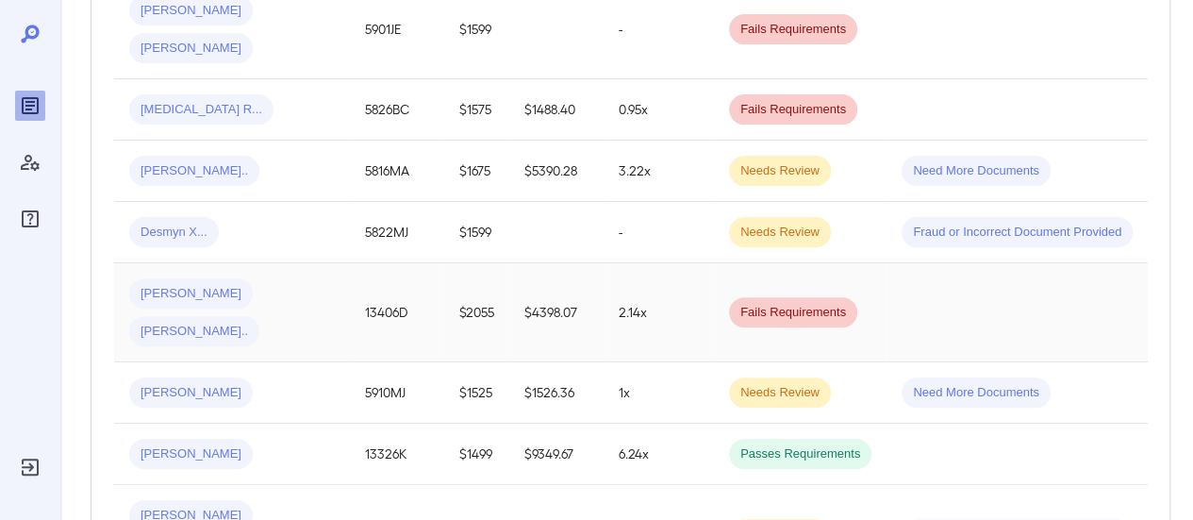
scroll to position [660, 0]
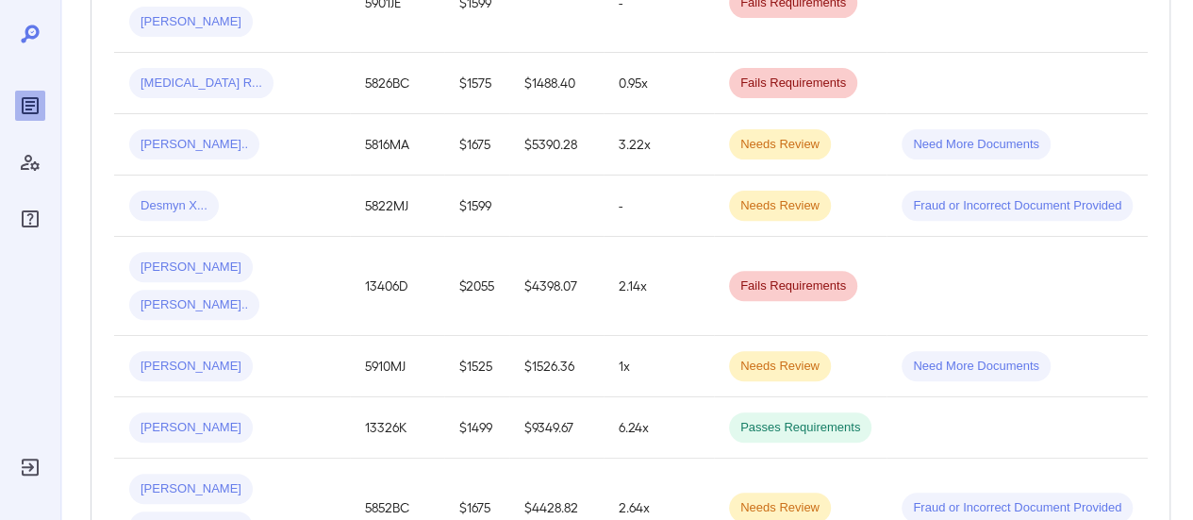
click at [302, 252] on div "[PERSON_NAME] [PERSON_NAME].." at bounding box center [232, 286] width 206 height 68
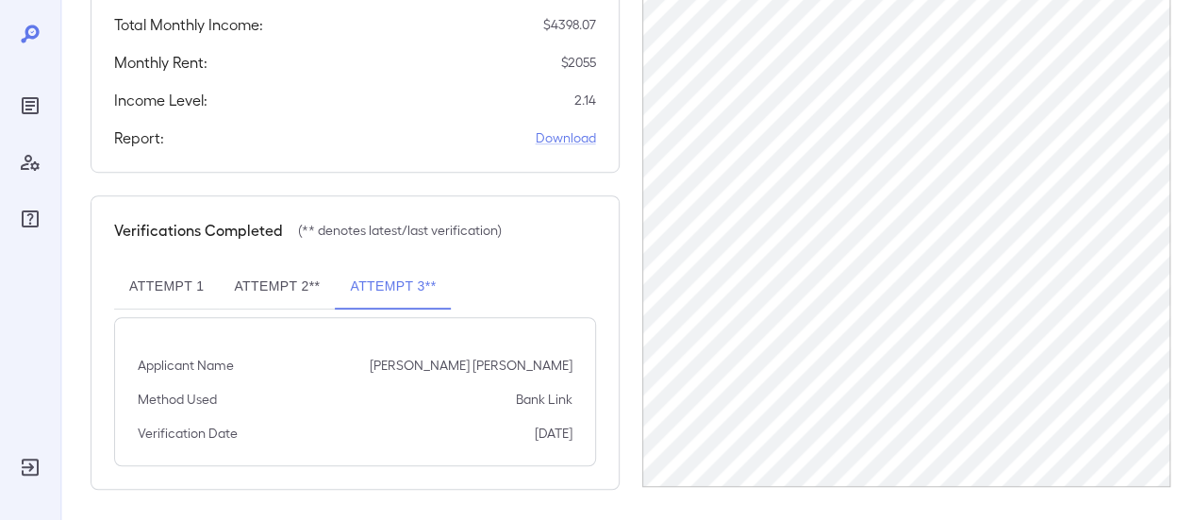
scroll to position [511, 0]
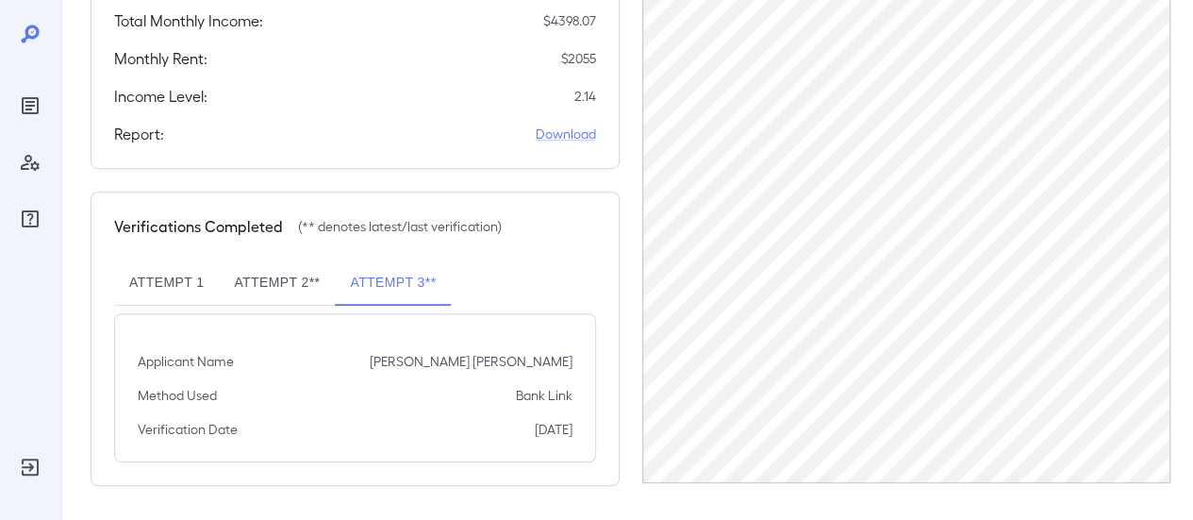
click at [236, 274] on button "Attempt 2**" at bounding box center [277, 282] width 116 height 45
click at [172, 279] on button "Attempt 1" at bounding box center [166, 282] width 105 height 45
click at [251, 284] on button "Attempt 2**" at bounding box center [277, 282] width 116 height 45
click at [571, 137] on link "Download" at bounding box center [566, 134] width 60 height 19
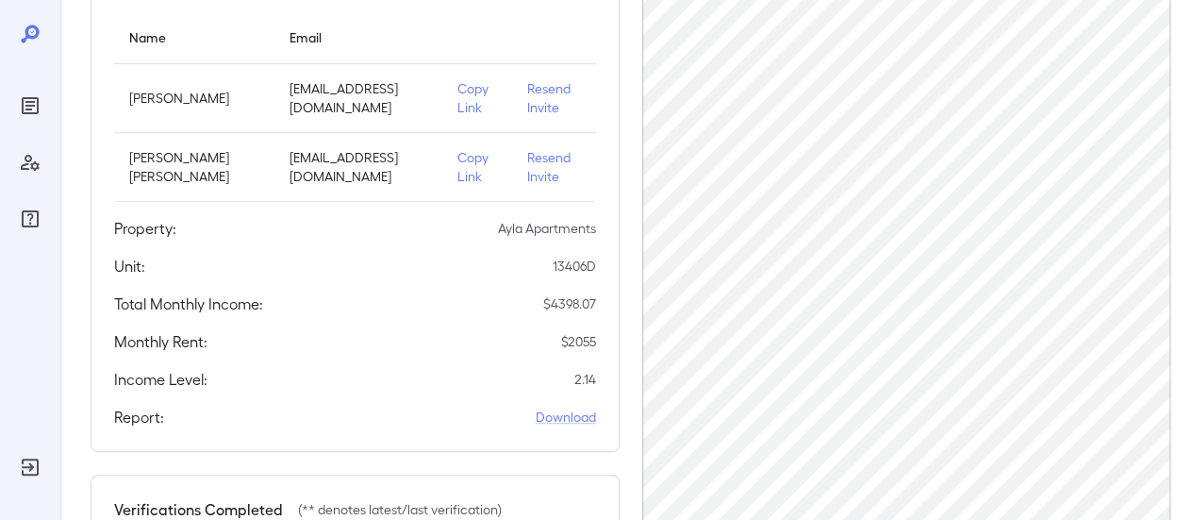
scroll to position [0, 0]
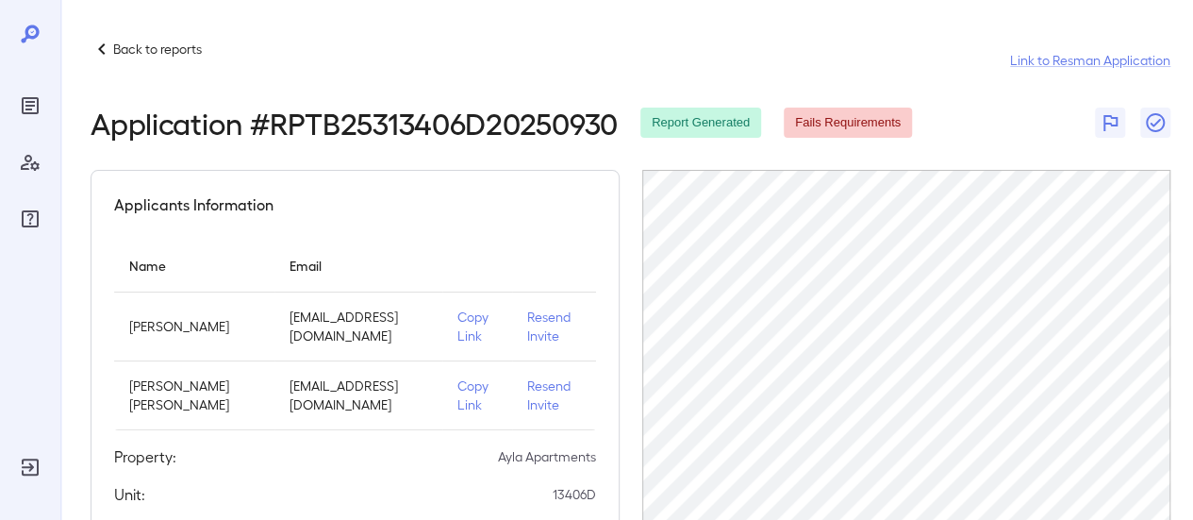
click at [103, 48] on icon at bounding box center [102, 49] width 23 height 23
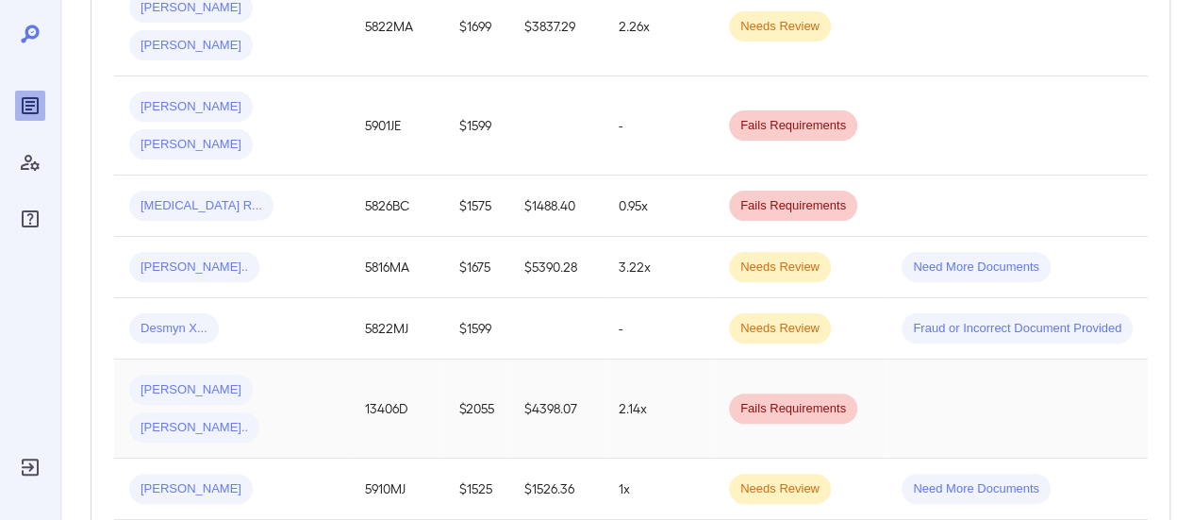
scroll to position [566, 0]
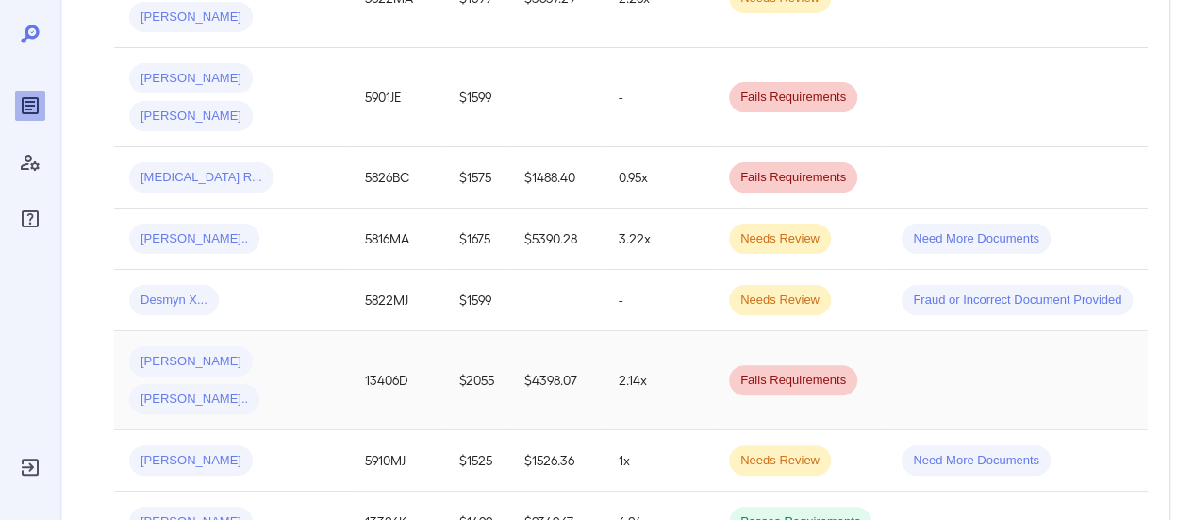
click at [260, 362] on div "[PERSON_NAME] [PERSON_NAME].." at bounding box center [232, 380] width 206 height 68
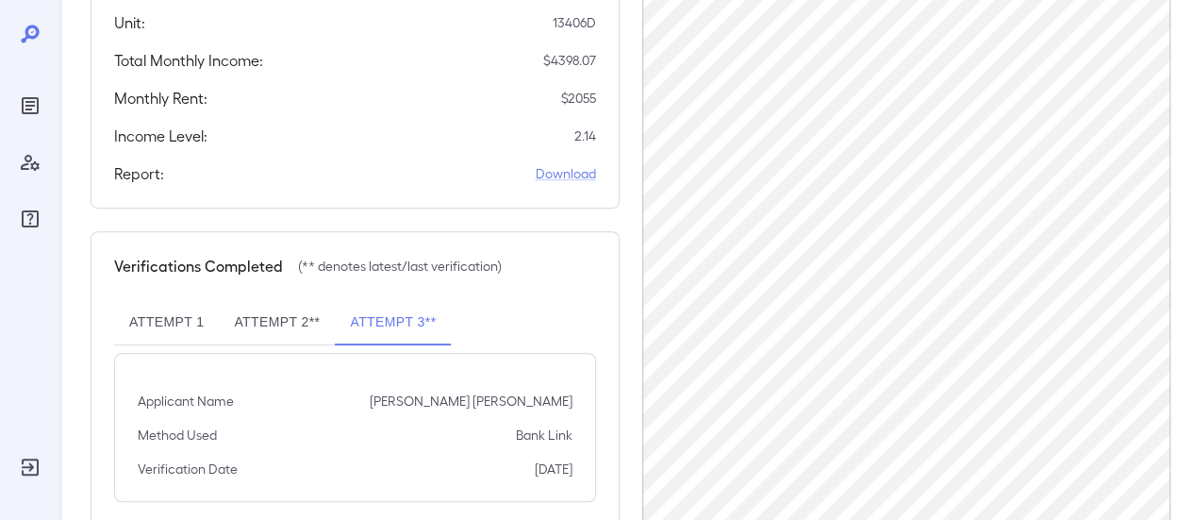
scroll to position [511, 0]
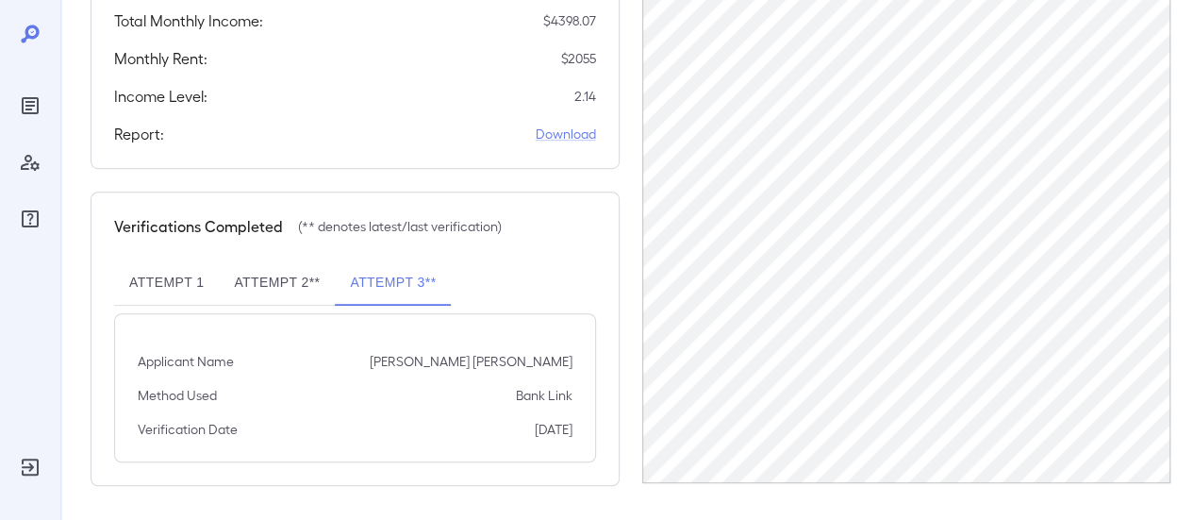
click at [377, 283] on button "Attempt 3**" at bounding box center [393, 282] width 116 height 45
click at [565, 131] on link "Download" at bounding box center [566, 134] width 60 height 19
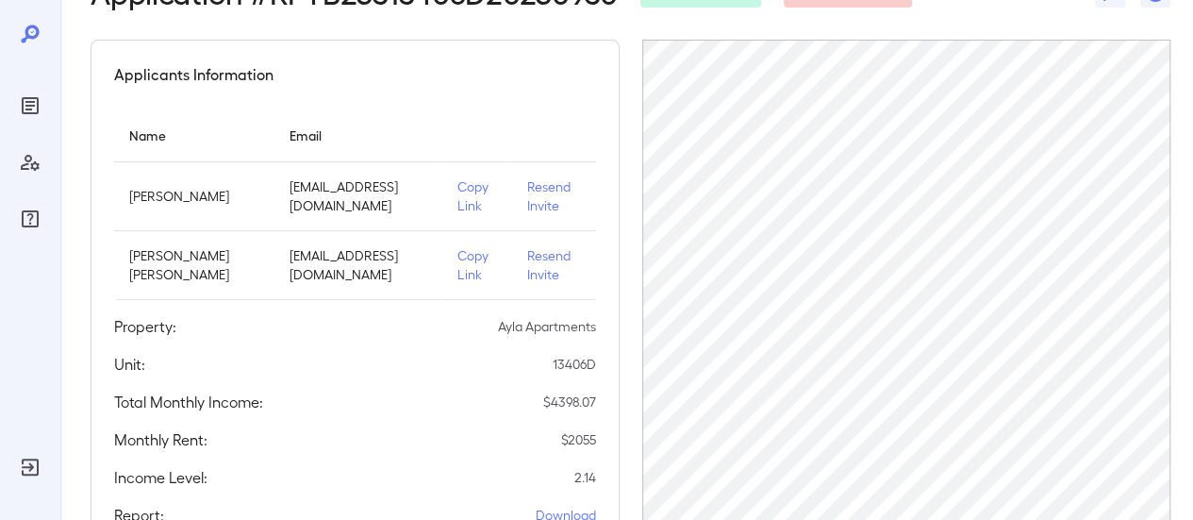
scroll to position [0, 0]
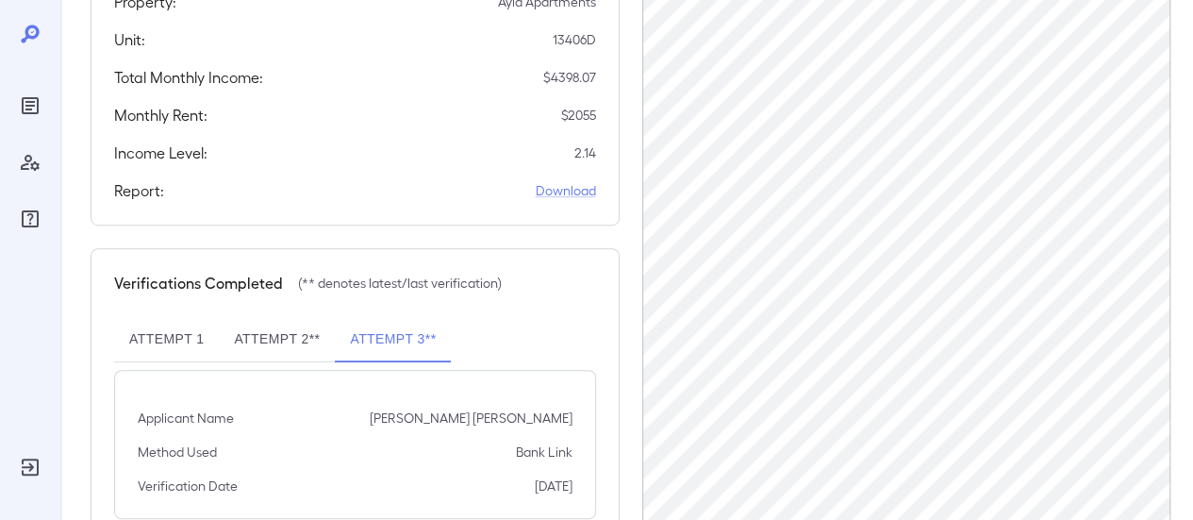
scroll to position [472, 0]
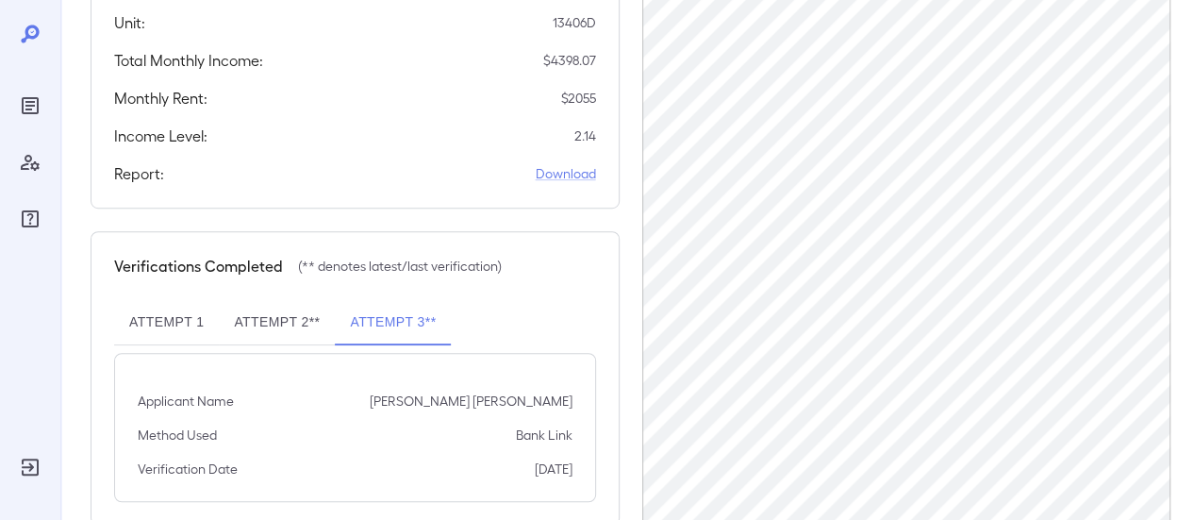
click at [158, 320] on button "Attempt 1" at bounding box center [166, 322] width 105 height 45
click at [266, 324] on button "Attempt 2**" at bounding box center [277, 322] width 116 height 45
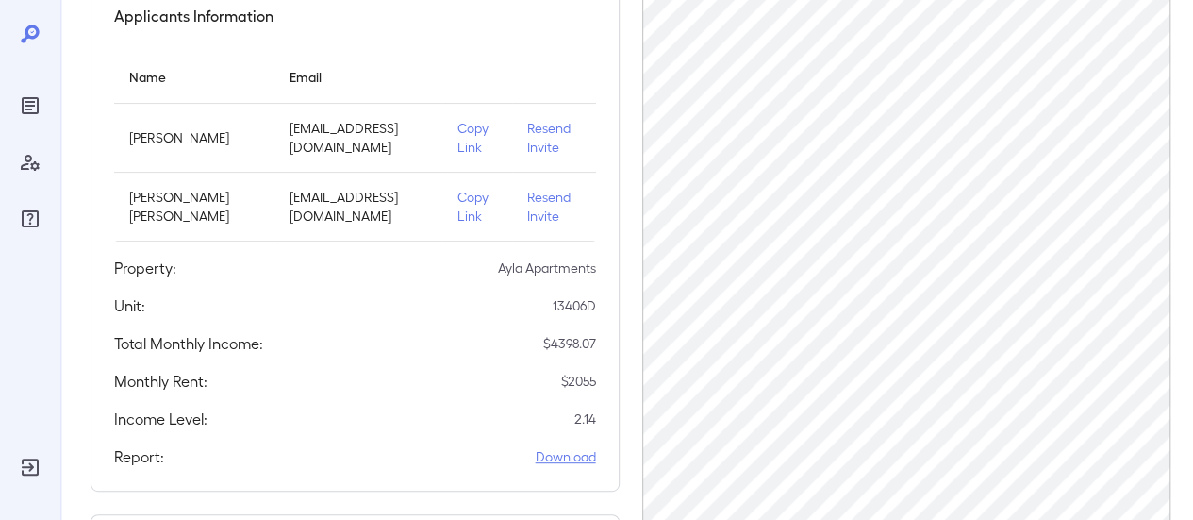
click at [591, 456] on link "Download" at bounding box center [566, 456] width 60 height 19
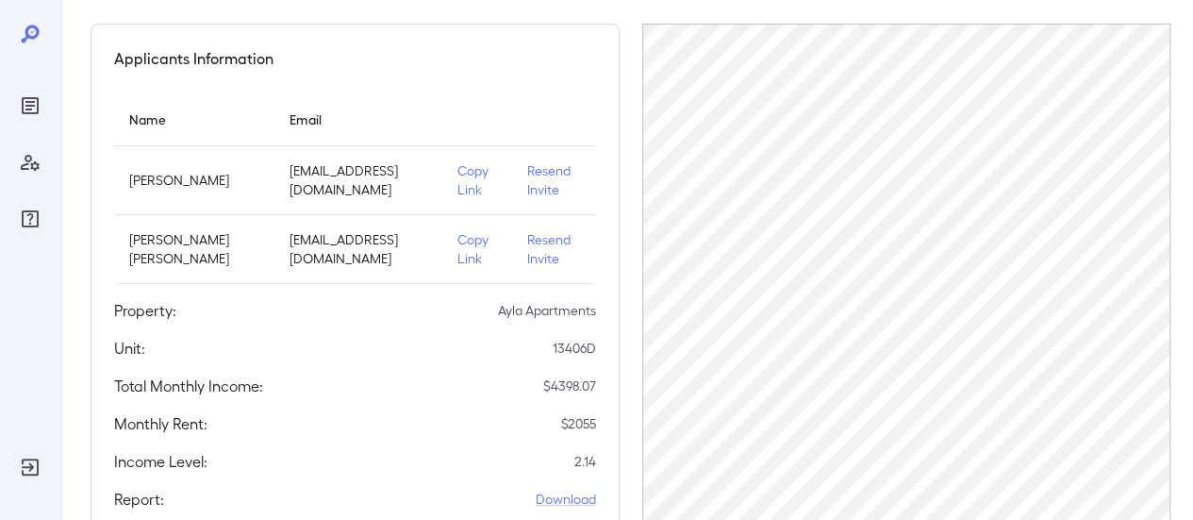
scroll to position [0, 0]
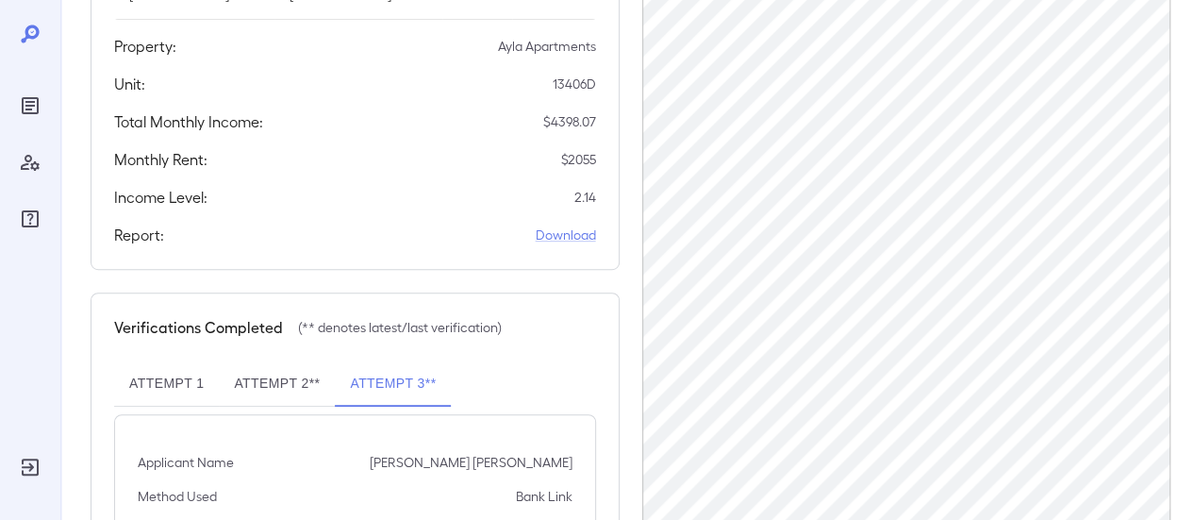
scroll to position [472, 0]
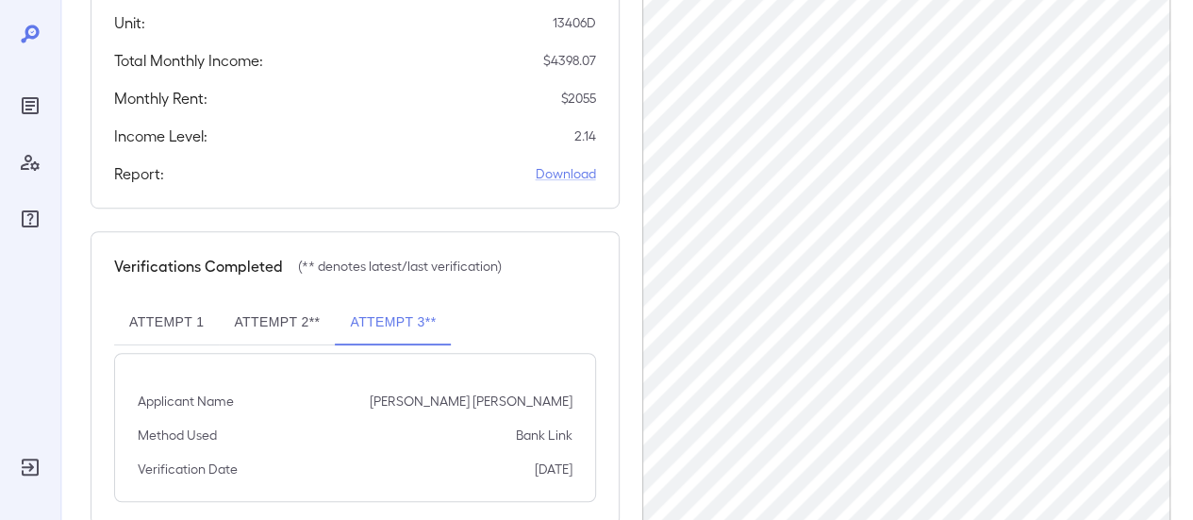
click at [157, 313] on button "Attempt 1" at bounding box center [166, 322] width 105 height 45
click at [231, 325] on button "Attempt 2**" at bounding box center [277, 322] width 116 height 45
click at [170, 320] on button "Attempt 1" at bounding box center [166, 322] width 105 height 45
click at [580, 180] on link "Download" at bounding box center [566, 173] width 60 height 19
click at [277, 307] on button "Attempt 2**" at bounding box center [277, 322] width 116 height 45
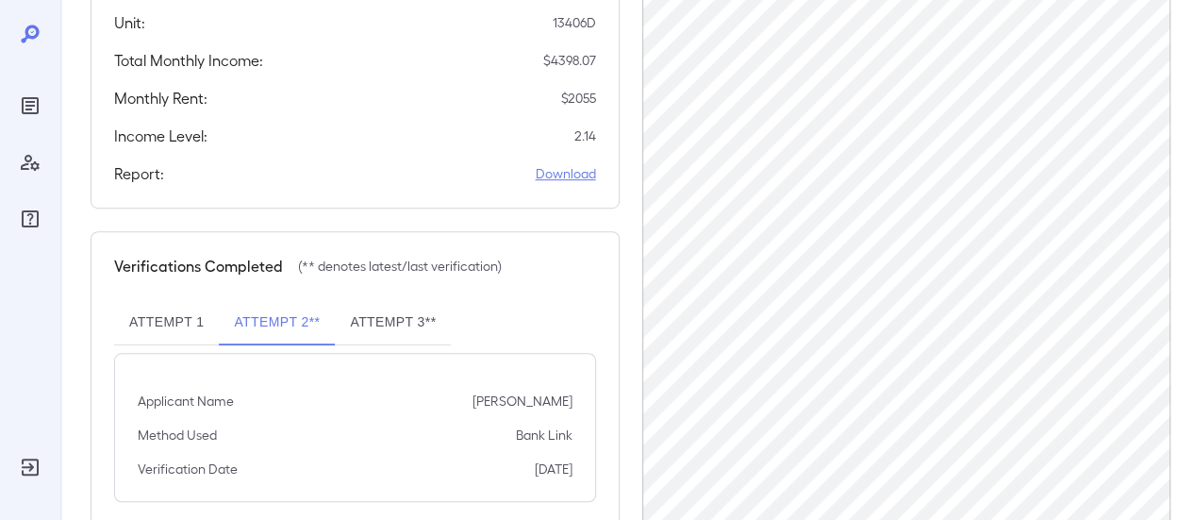
click at [557, 176] on link "Download" at bounding box center [566, 173] width 60 height 19
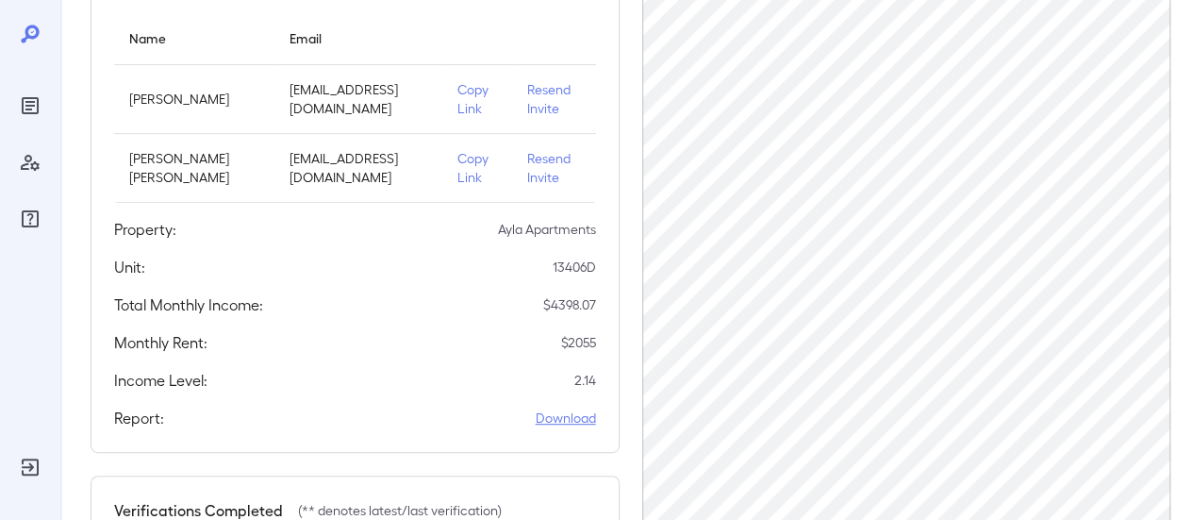
scroll to position [0, 0]
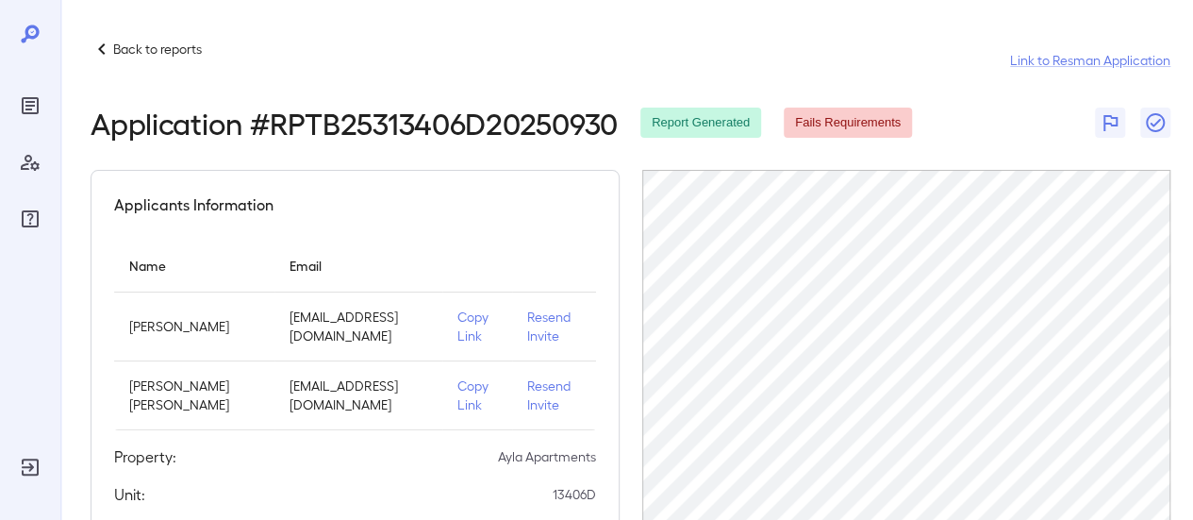
click at [111, 47] on icon at bounding box center [102, 49] width 23 height 23
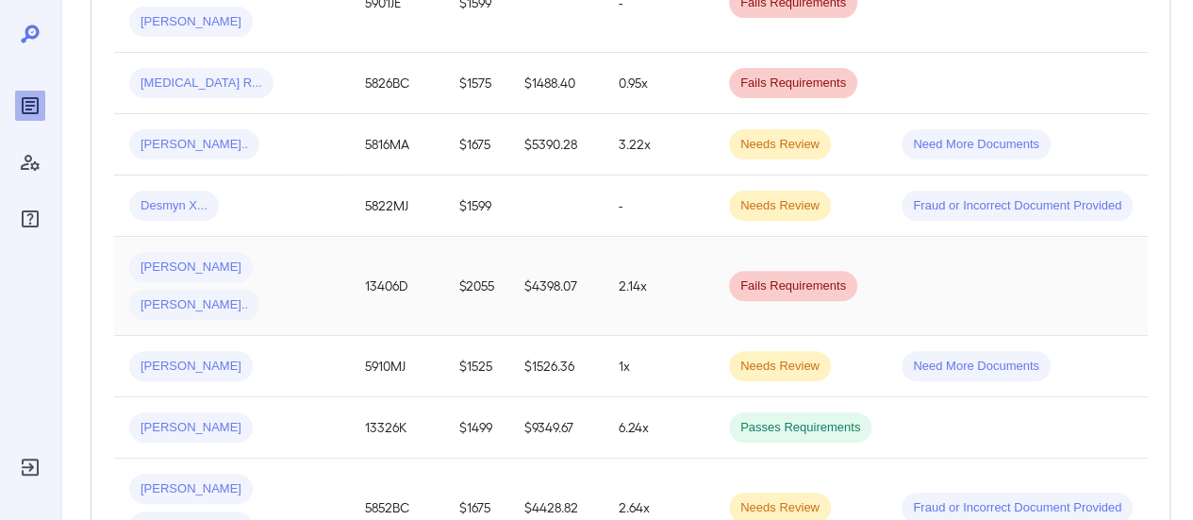
scroll to position [566, 0]
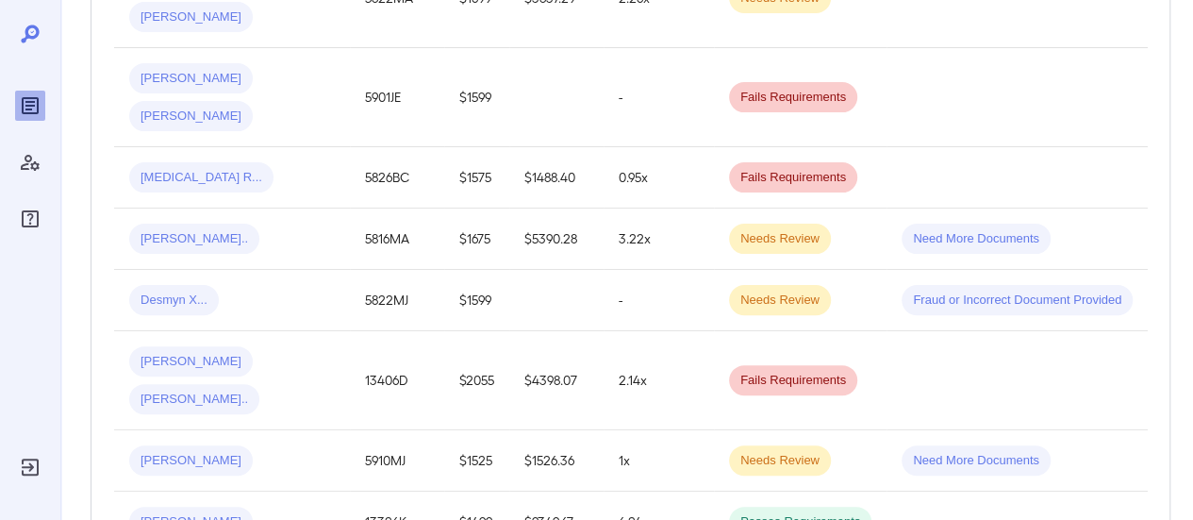
click at [280, 346] on div "[PERSON_NAME] [PERSON_NAME].." at bounding box center [232, 380] width 206 height 68
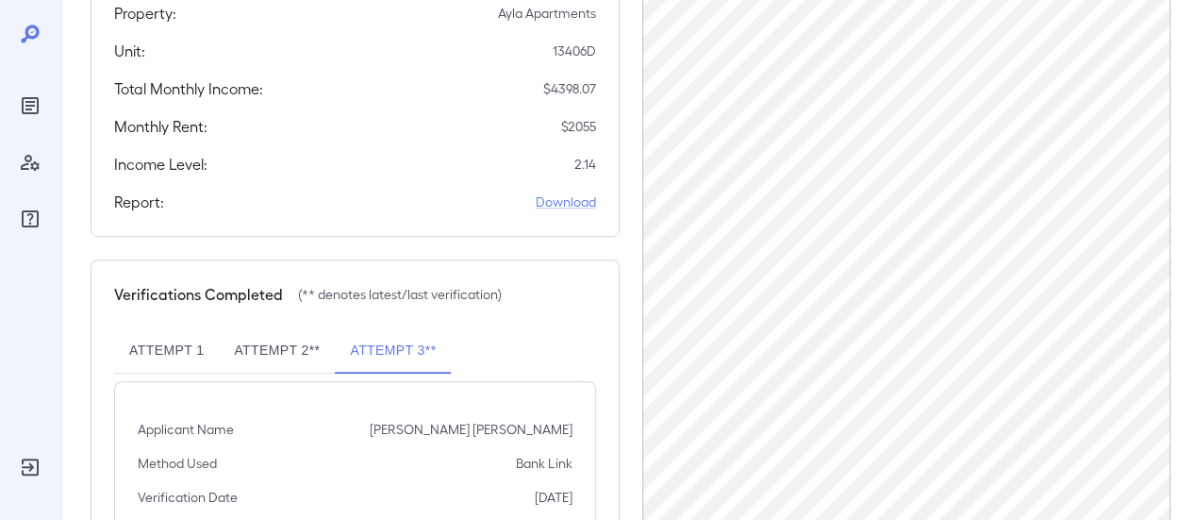
scroll to position [472, 0]
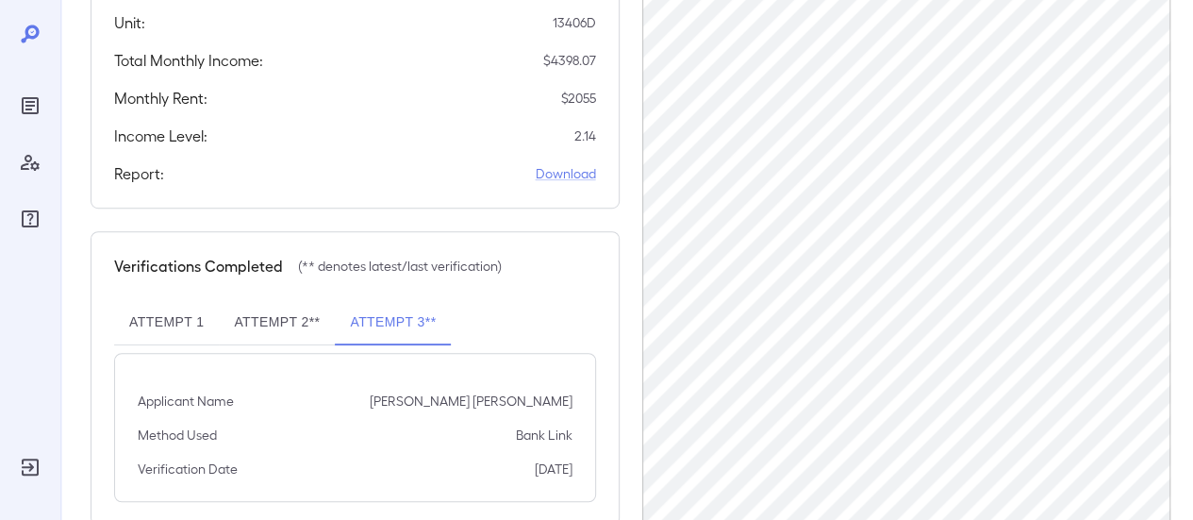
click at [309, 317] on button "Attempt 2**" at bounding box center [277, 322] width 116 height 45
click at [584, 173] on link "Download" at bounding box center [566, 173] width 60 height 19
click at [576, 165] on link "Download" at bounding box center [566, 173] width 60 height 19
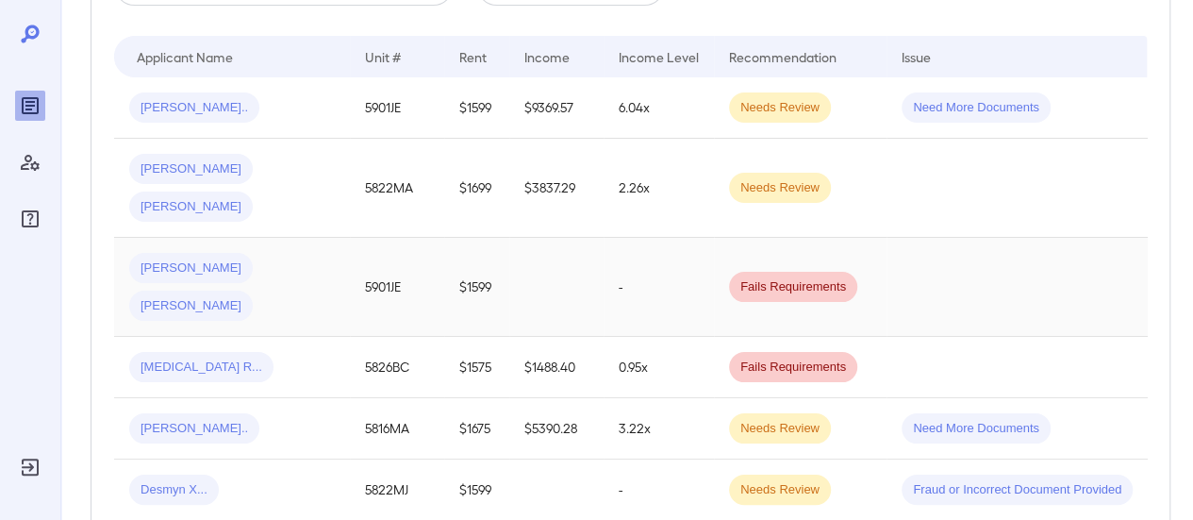
scroll to position [377, 0]
click at [334, 217] on td "[PERSON_NAME] [PERSON_NAME]" at bounding box center [232, 187] width 236 height 99
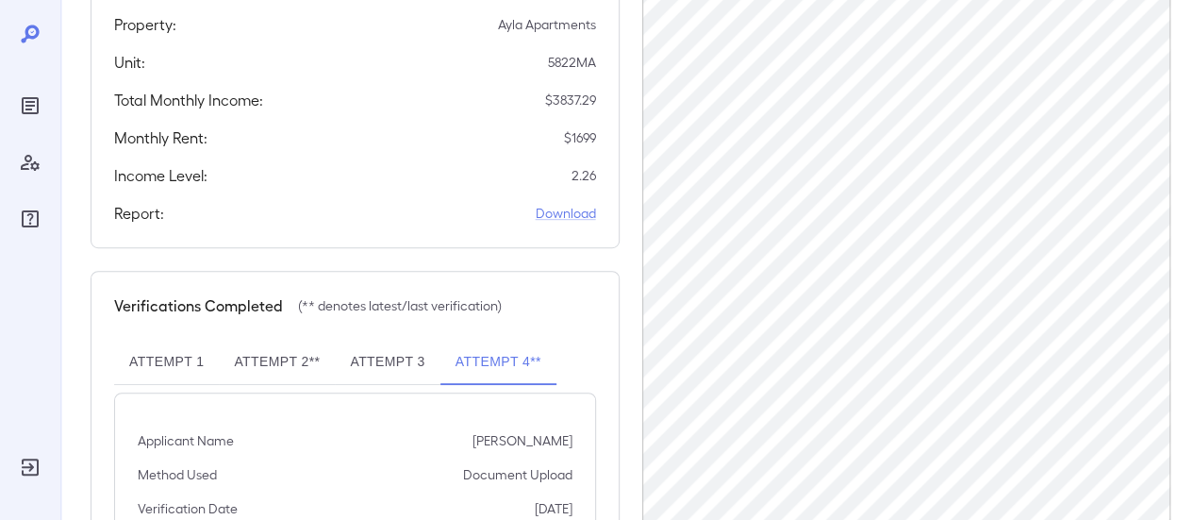
scroll to position [566, 0]
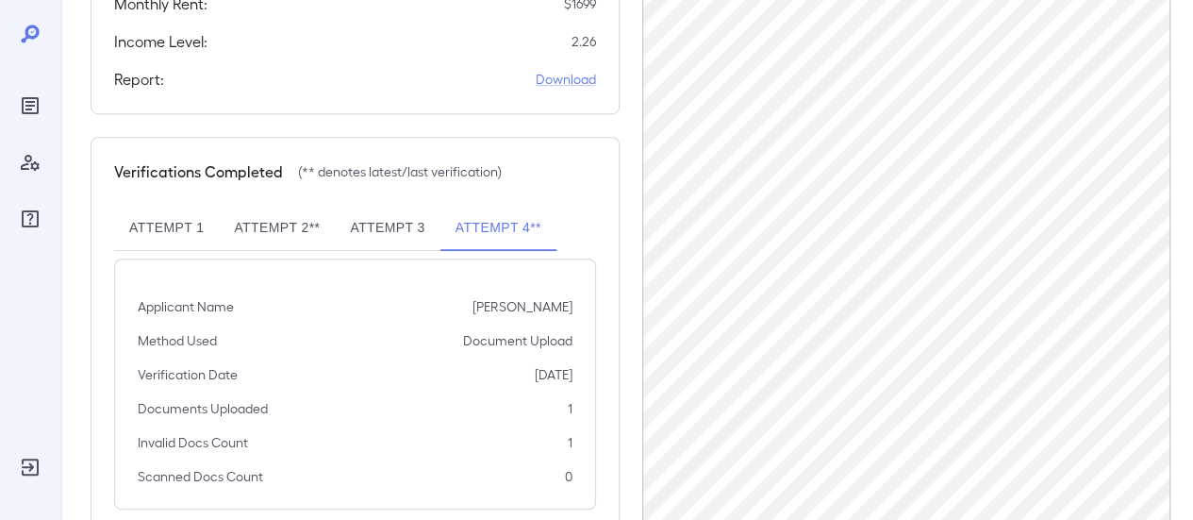
click at [176, 233] on button "Attempt 1" at bounding box center [166, 228] width 105 height 45
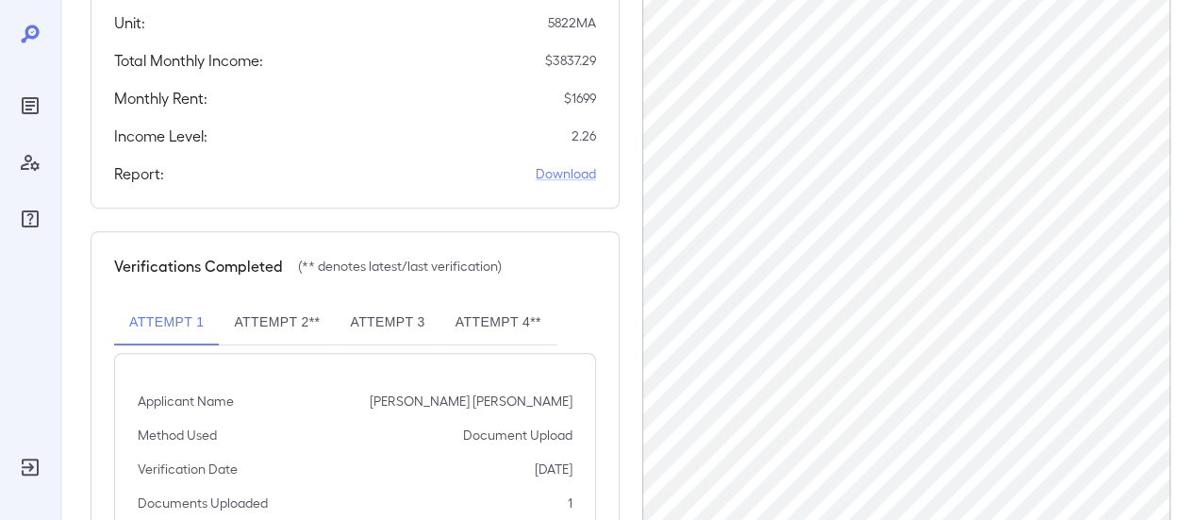
scroll to position [377, 0]
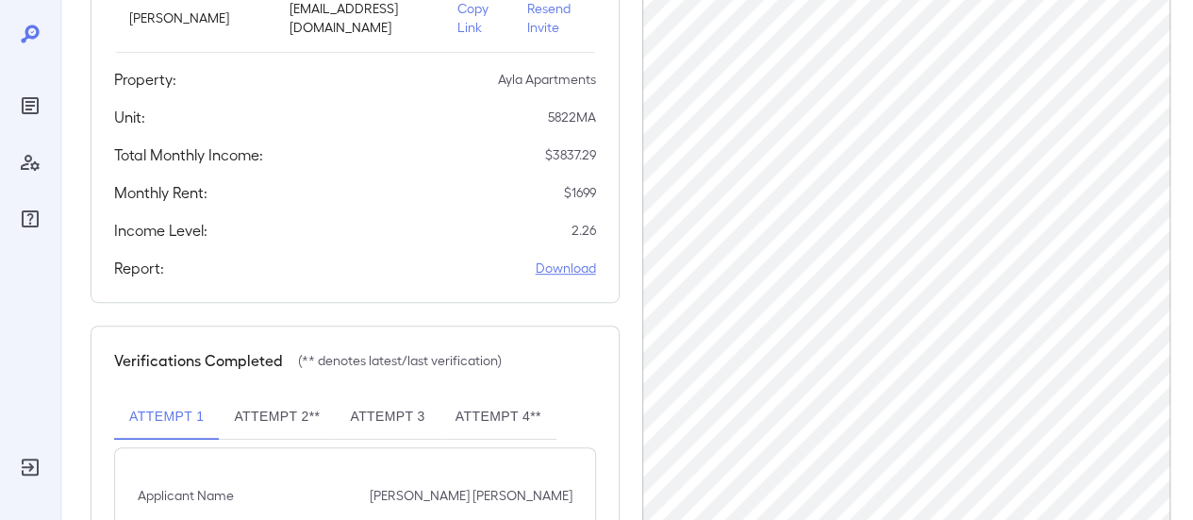
click at [550, 269] on link "Download" at bounding box center [566, 267] width 60 height 19
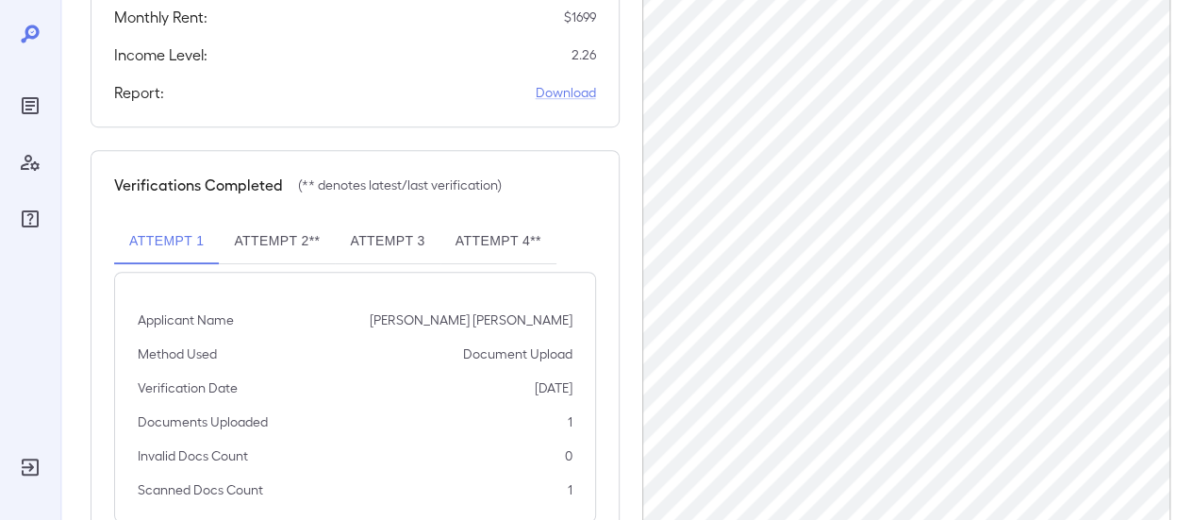
scroll to position [613, 0]
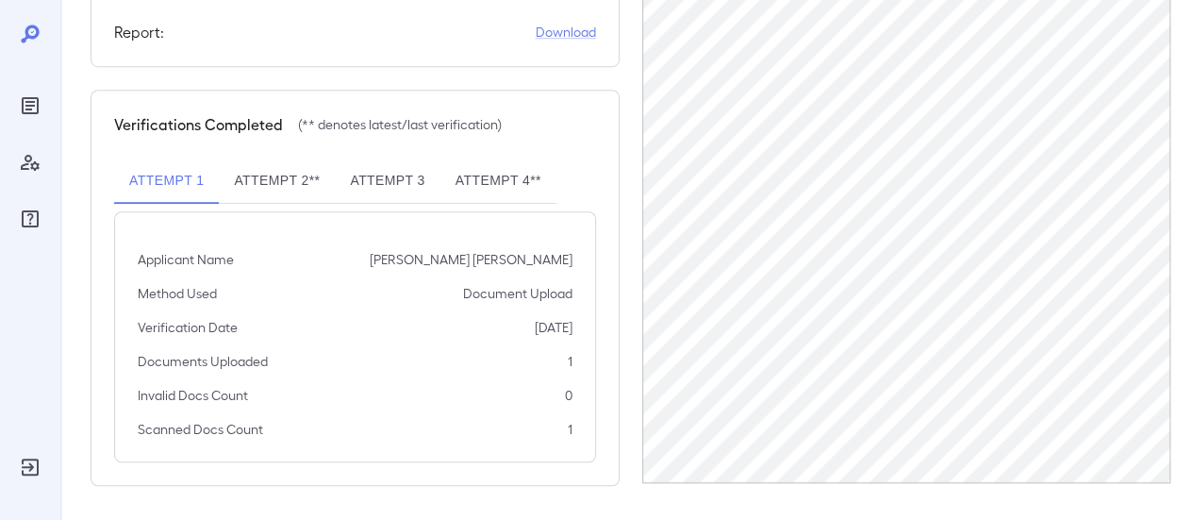
click at [270, 178] on button "Attempt 2**" at bounding box center [277, 180] width 116 height 45
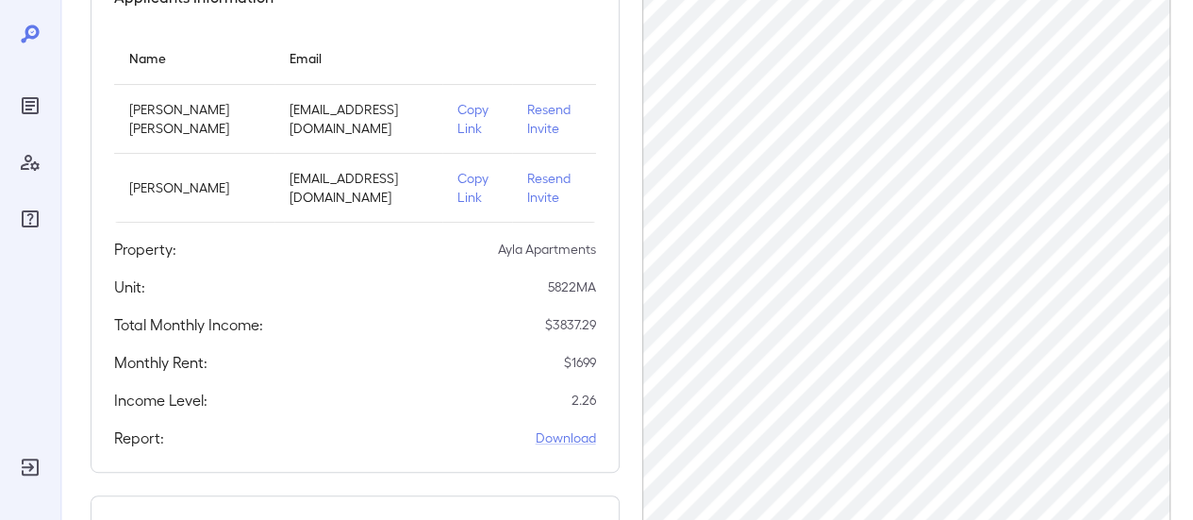
scroll to position [323, 0]
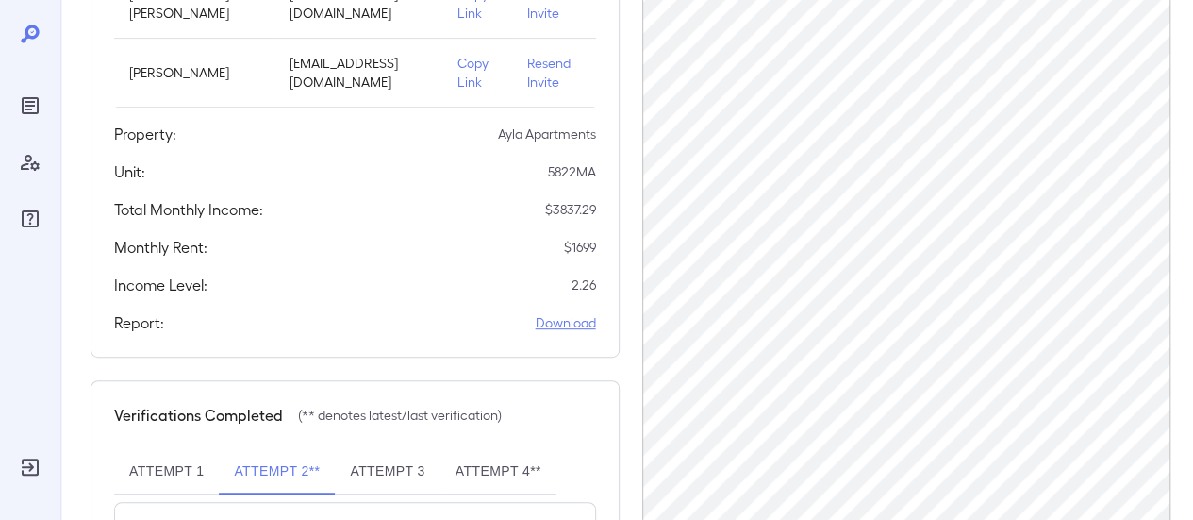
click at [575, 325] on link "Download" at bounding box center [566, 322] width 60 height 19
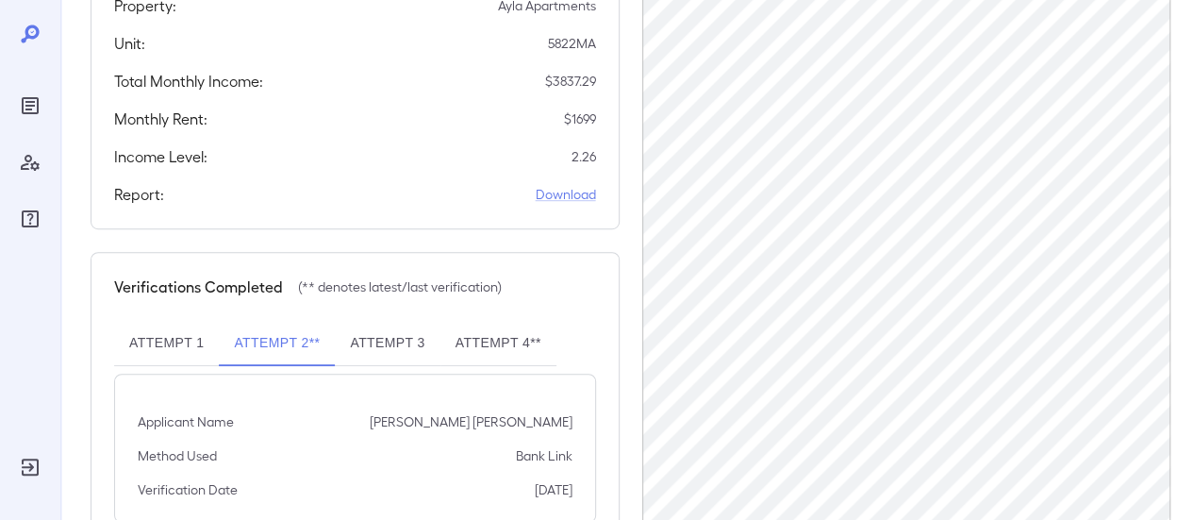
scroll to position [511, 0]
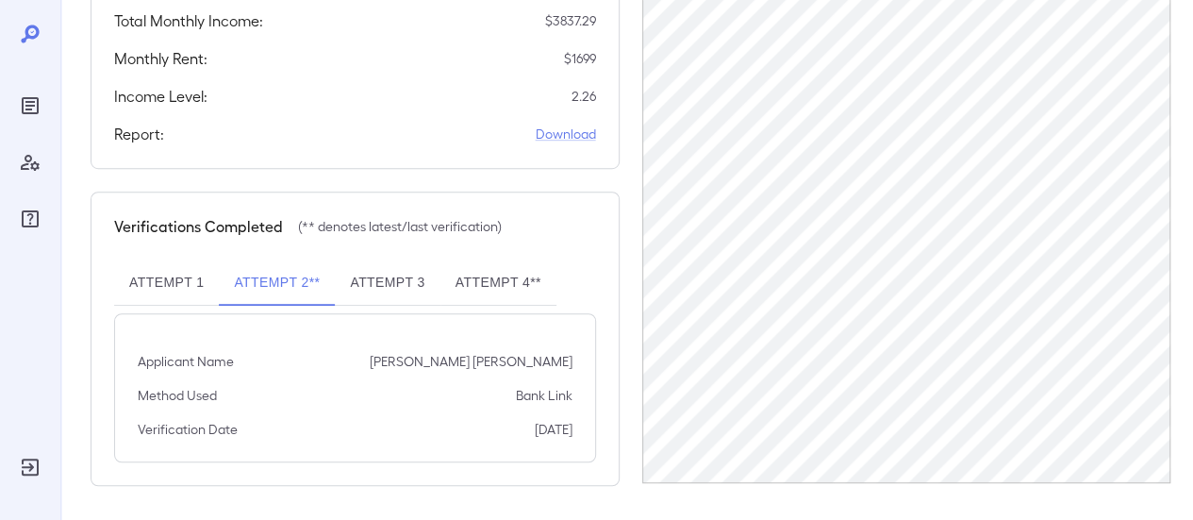
click at [392, 280] on button "Attempt 3" at bounding box center [387, 282] width 105 height 45
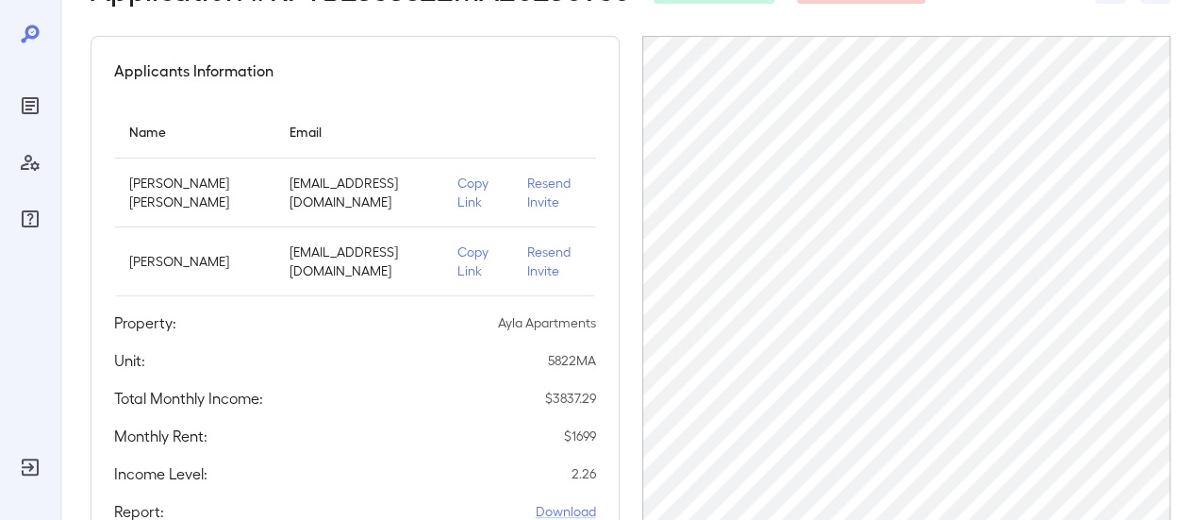
scroll to position [228, 0]
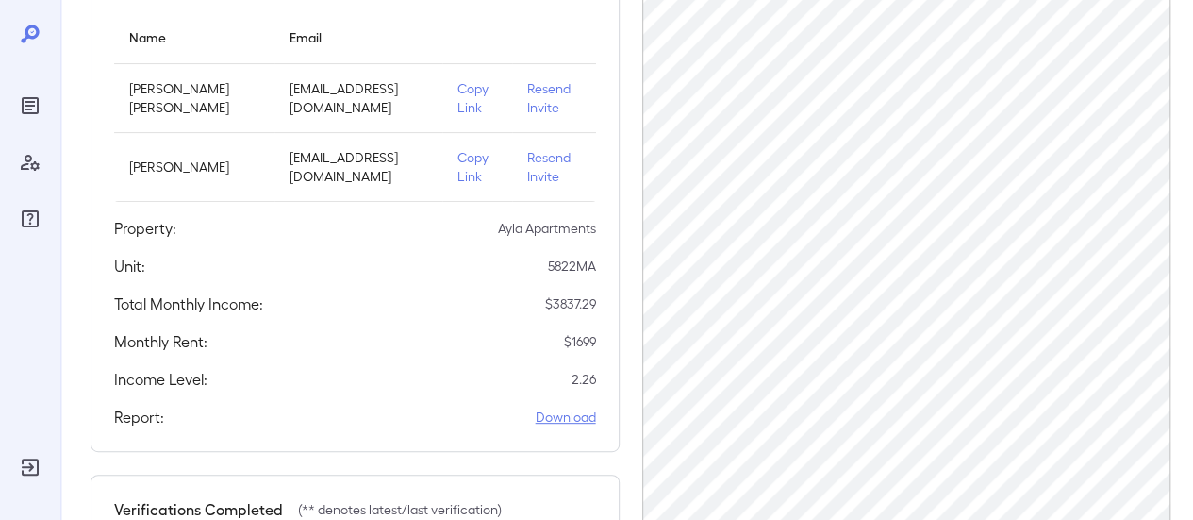
click at [567, 413] on link "Download" at bounding box center [566, 417] width 60 height 19
